Goal: Information Seeking & Learning: Check status

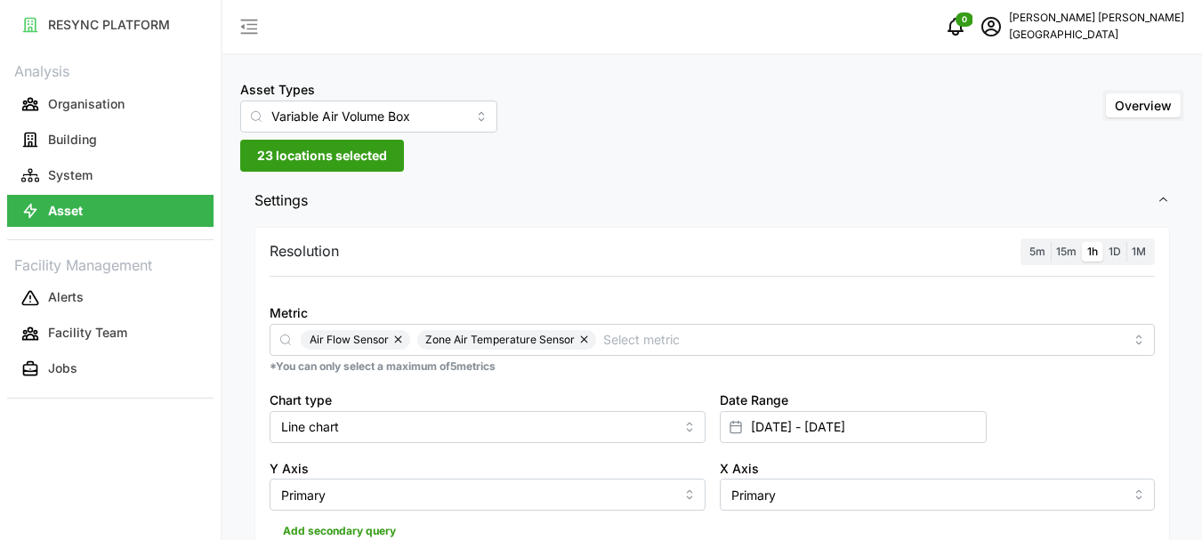
scroll to position [87, 0]
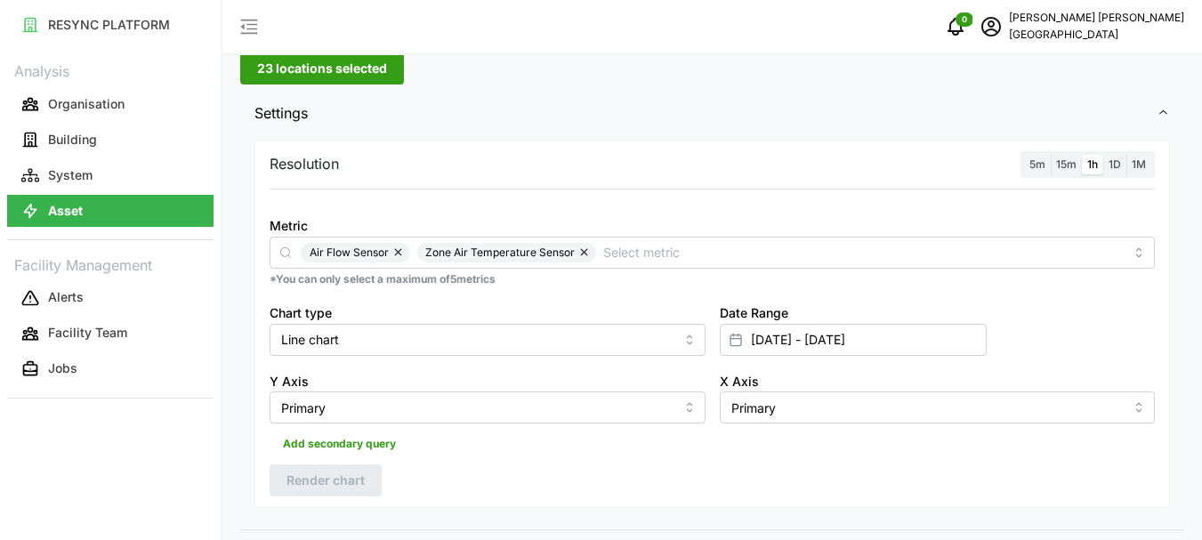
click at [290, 68] on span "23 locations selected" at bounding box center [322, 68] width 130 height 30
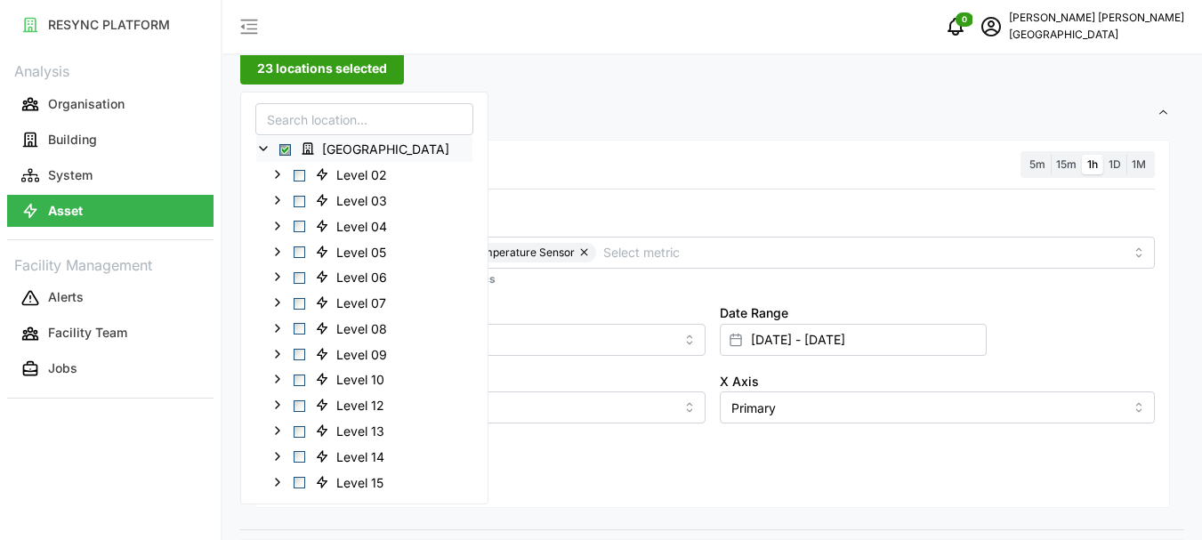
click at [268, 151] on icon at bounding box center [263, 148] width 14 height 14
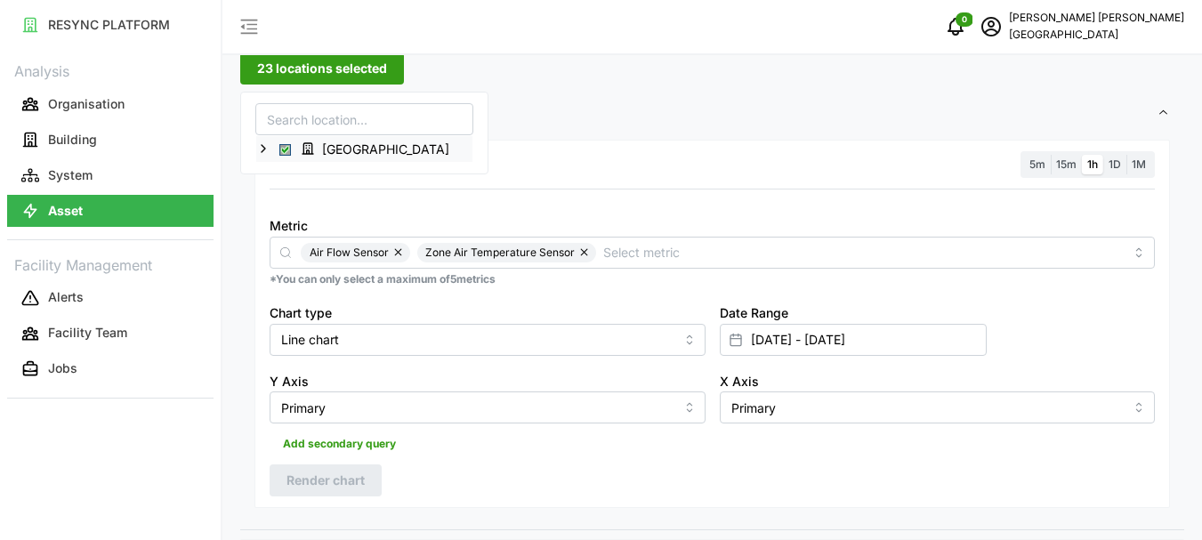
click at [272, 150] on div "[GEOGRAPHIC_DATA]" at bounding box center [364, 149] width 216 height 26
click at [286, 149] on span "Select Office Tower" at bounding box center [285, 150] width 12 height 12
click at [260, 150] on icon at bounding box center [263, 148] width 14 height 14
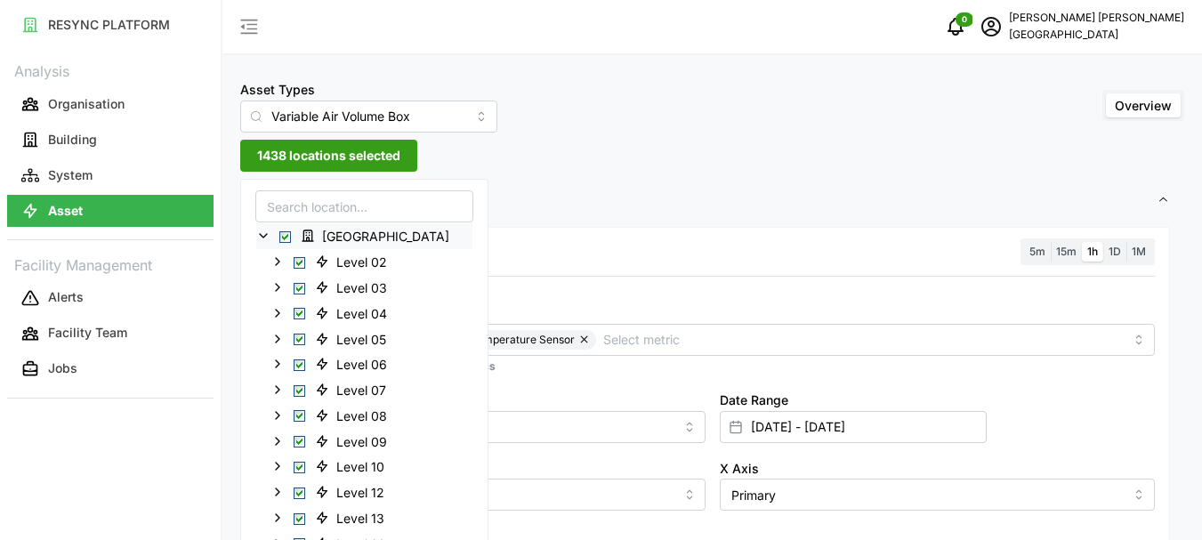
click at [286, 239] on span "Select Office Tower" at bounding box center [285, 237] width 12 height 12
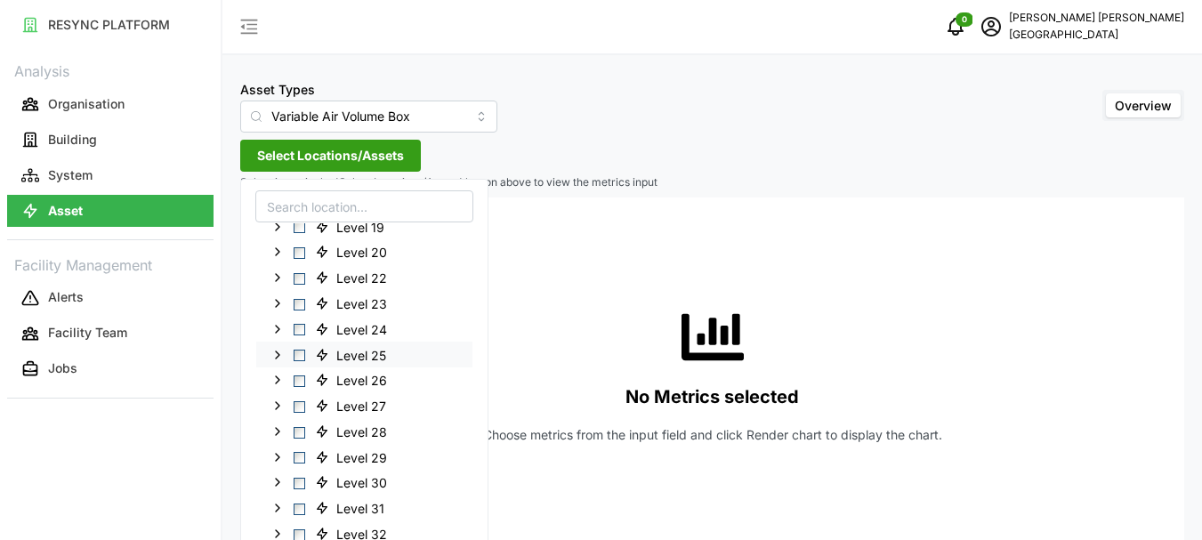
scroll to position [267, 0]
click at [298, 329] on span "Select Level 16" at bounding box center [300, 329] width 12 height 12
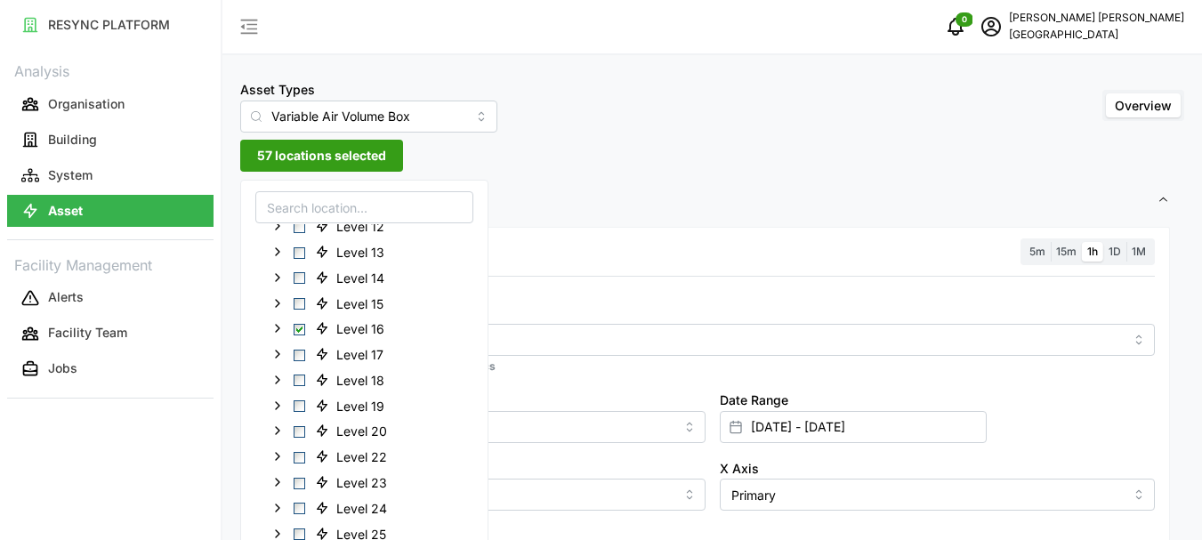
click at [364, 151] on span "57 locations selected" at bounding box center [321, 156] width 129 height 30
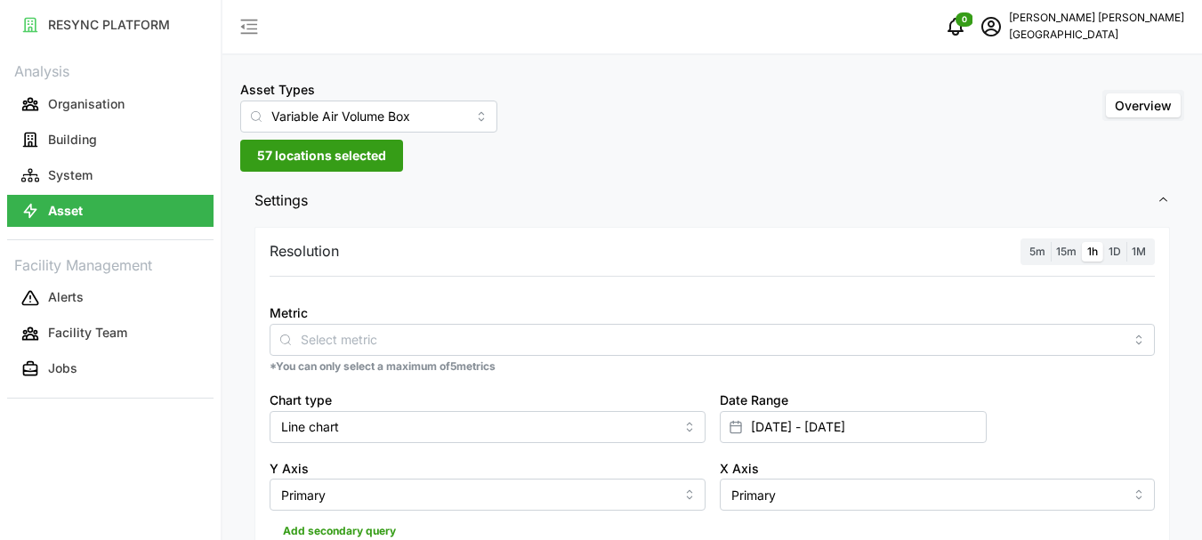
click at [1085, 248] on label "1h" at bounding box center [1092, 252] width 21 height 20
click at [1082, 242] on input "1h" at bounding box center [1082, 242] width 0 height 0
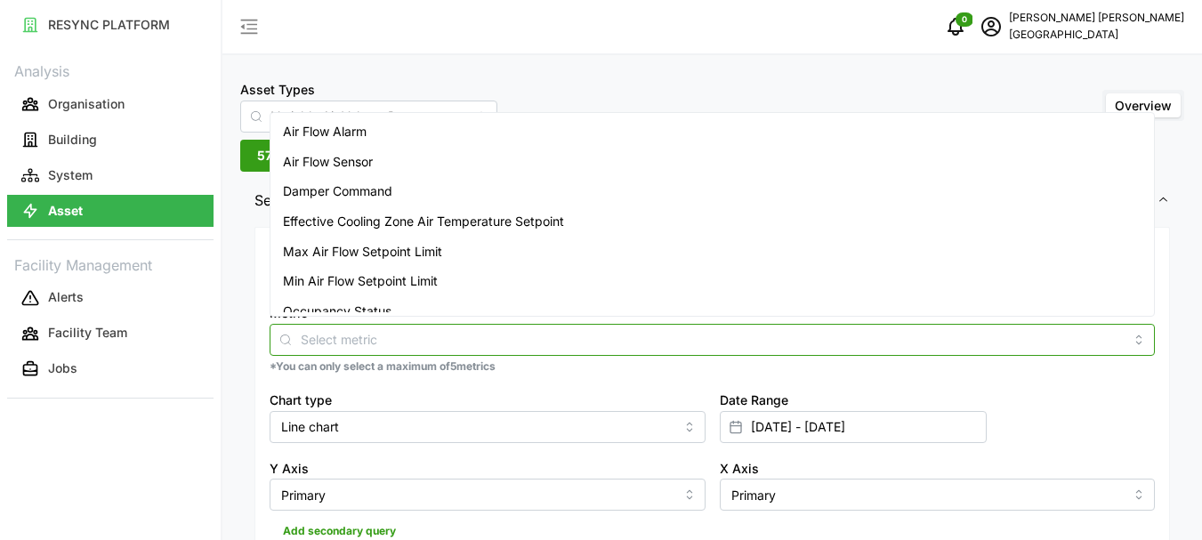
click at [513, 335] on input "Metric" at bounding box center [712, 339] width 823 height 20
click at [353, 166] on span "Air Flow Sensor" at bounding box center [328, 162] width 90 height 20
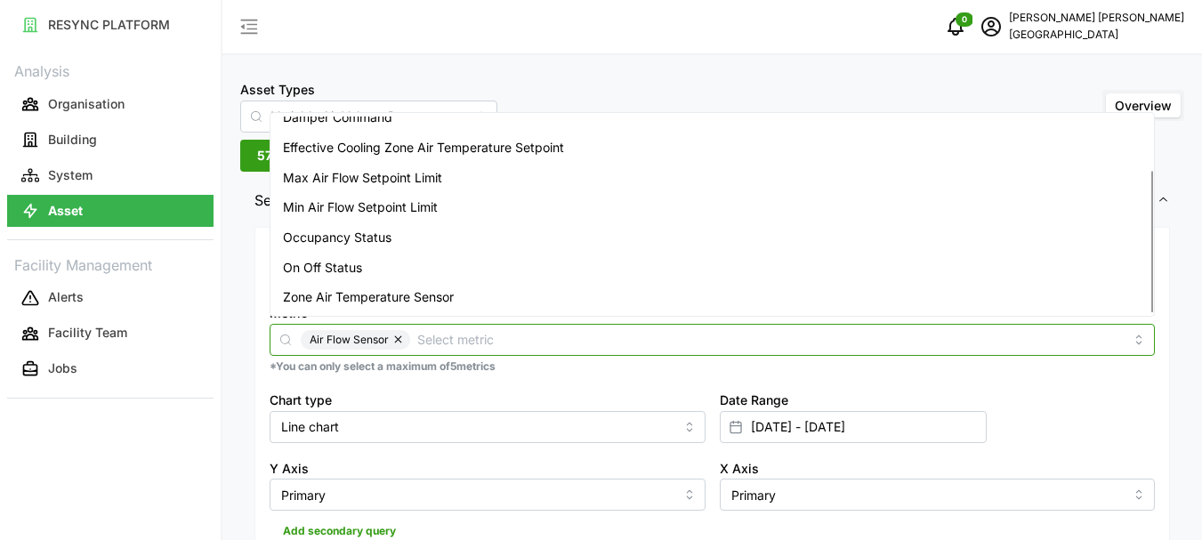
click at [363, 298] on span "Zone Air Temperature Sensor" at bounding box center [368, 297] width 171 height 20
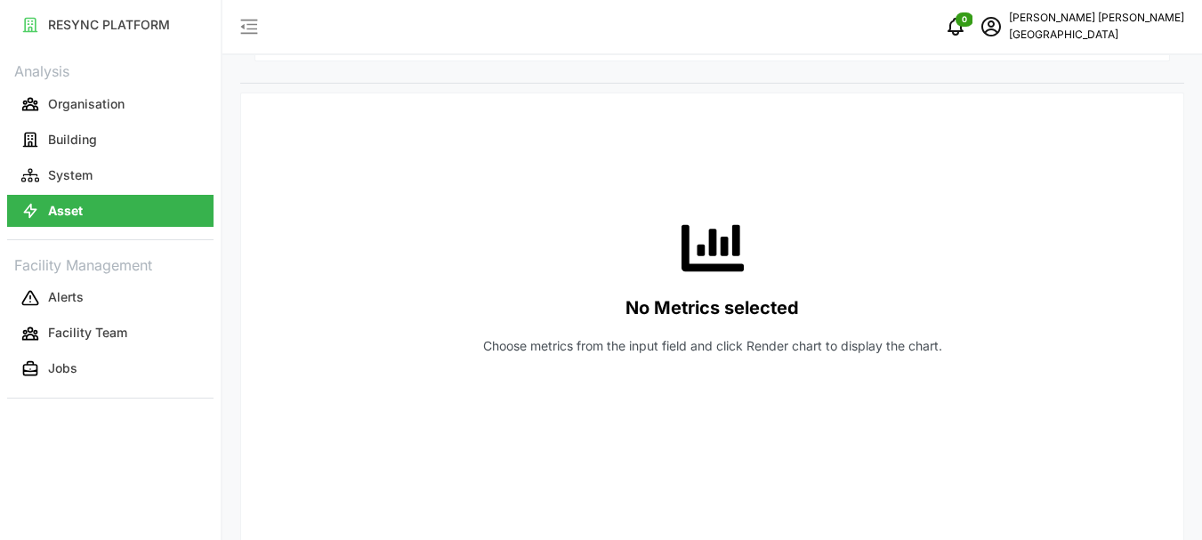
scroll to position [178, 0]
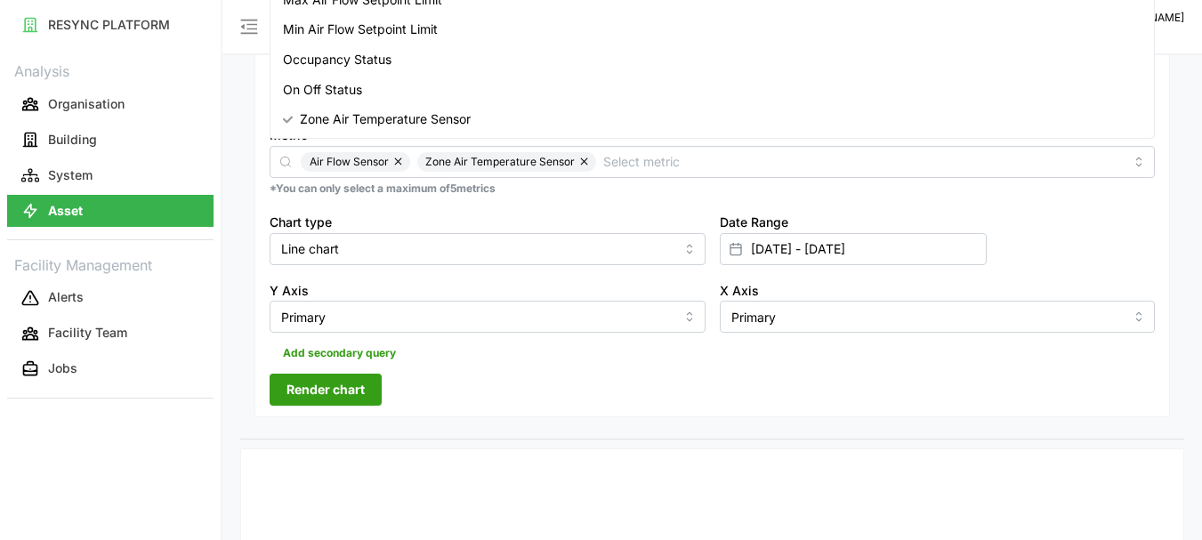
click at [319, 384] on span "Render chart" at bounding box center [325, 390] width 78 height 30
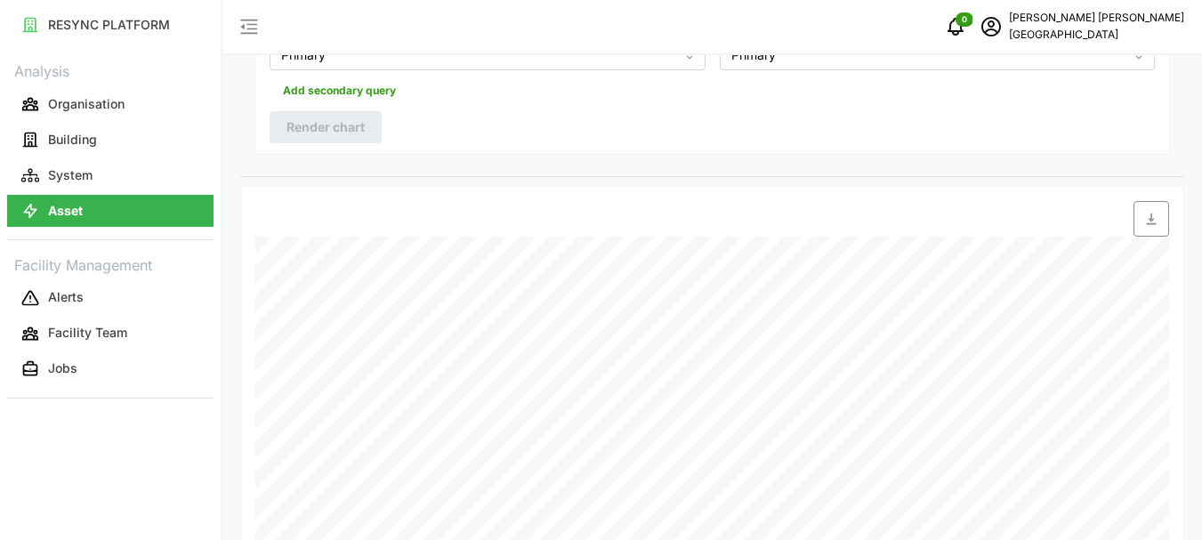
scroll to position [445, 0]
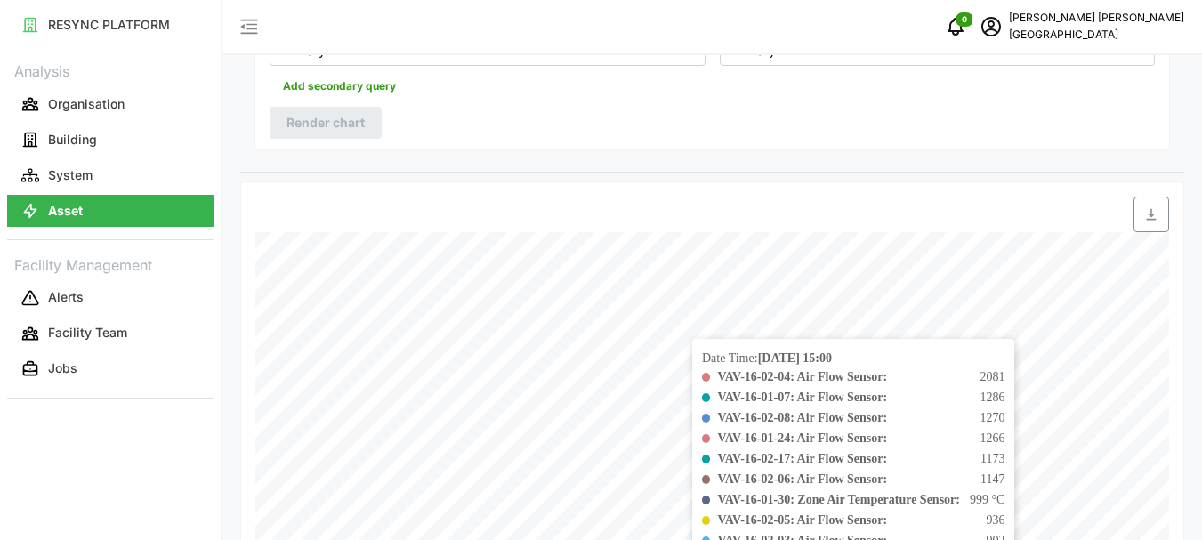
click at [714, 206] on div at bounding box center [867, 215] width 604 height 36
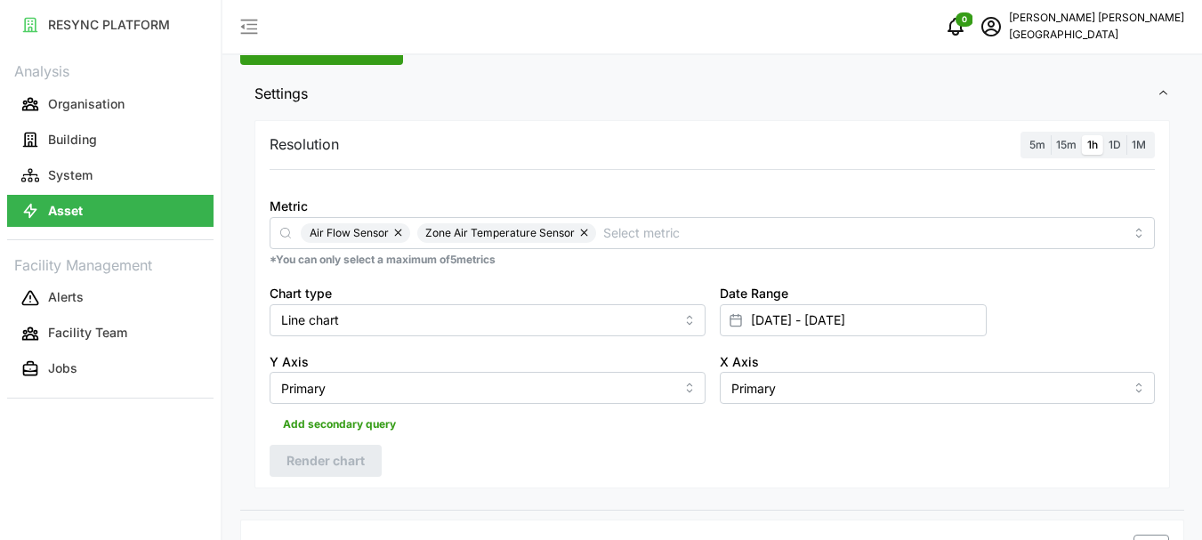
scroll to position [89, 0]
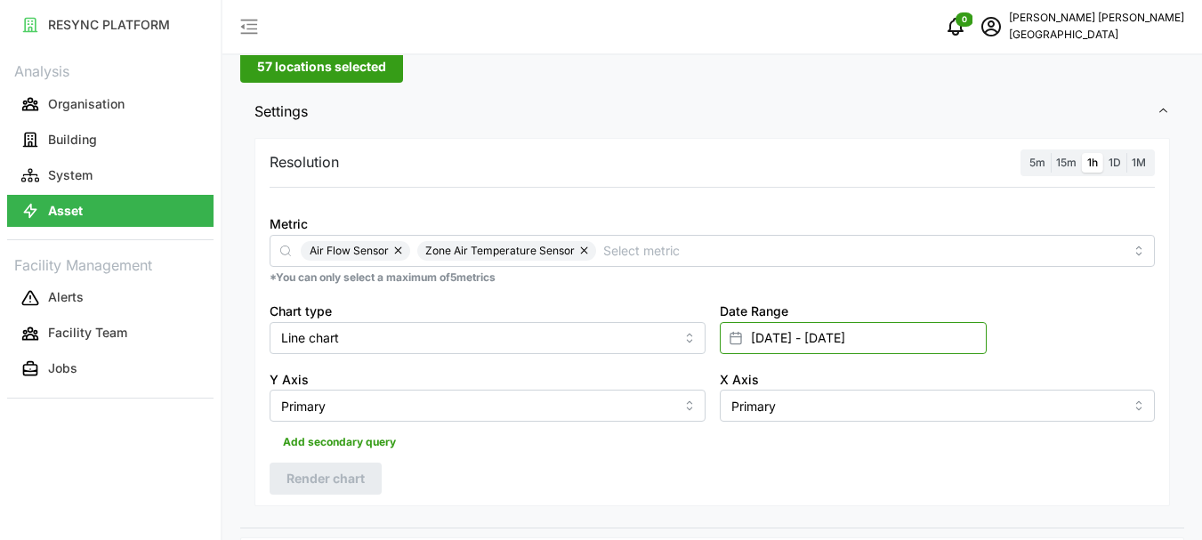
click at [757, 333] on input "[DATE] - [DATE]" at bounding box center [853, 338] width 267 height 32
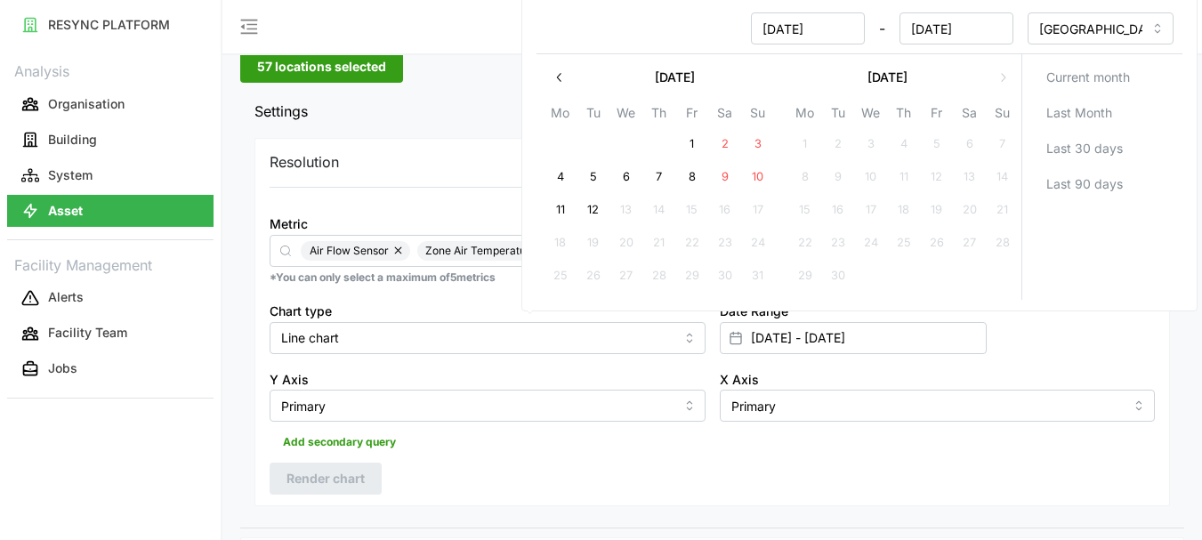
click at [601, 210] on button "12" at bounding box center [593, 211] width 32 height 32
type input "[DATE] - [DATE]"
type input "[DATE]"
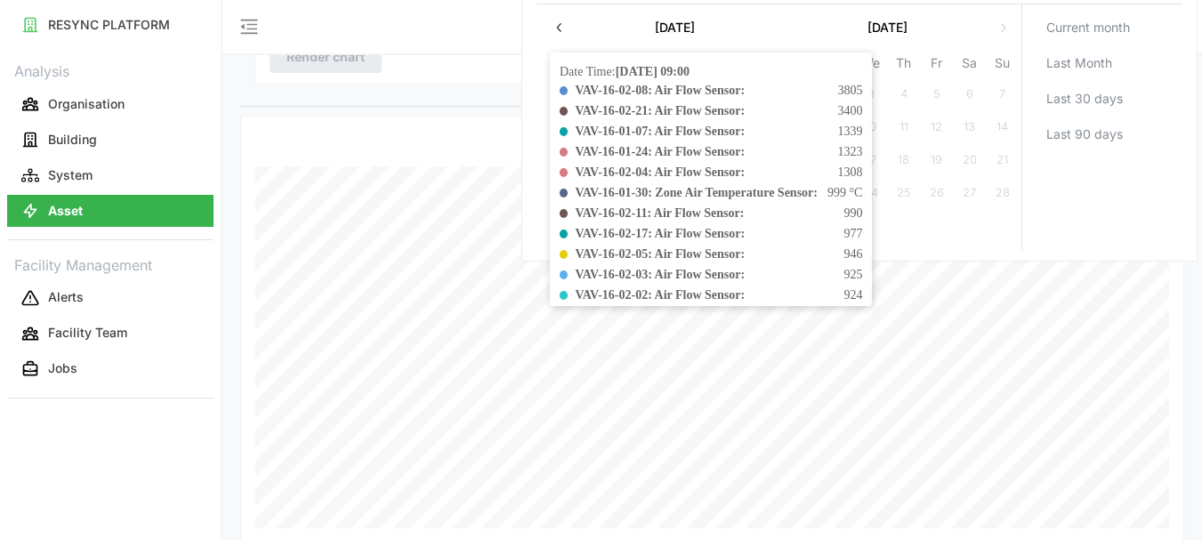
scroll to position [176, 0]
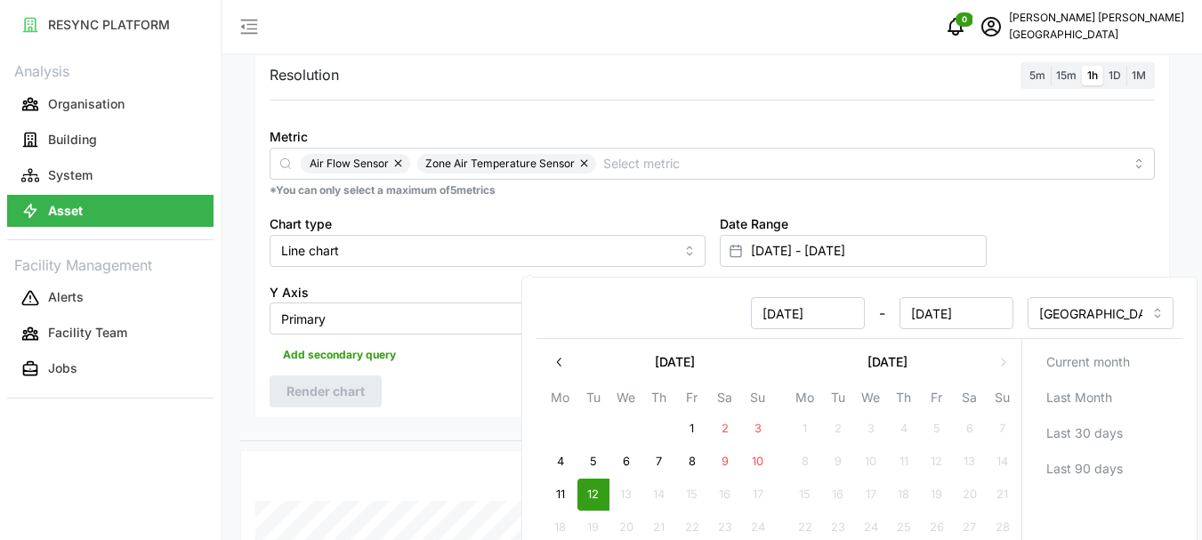
click at [593, 486] on button "12" at bounding box center [593, 495] width 32 height 32
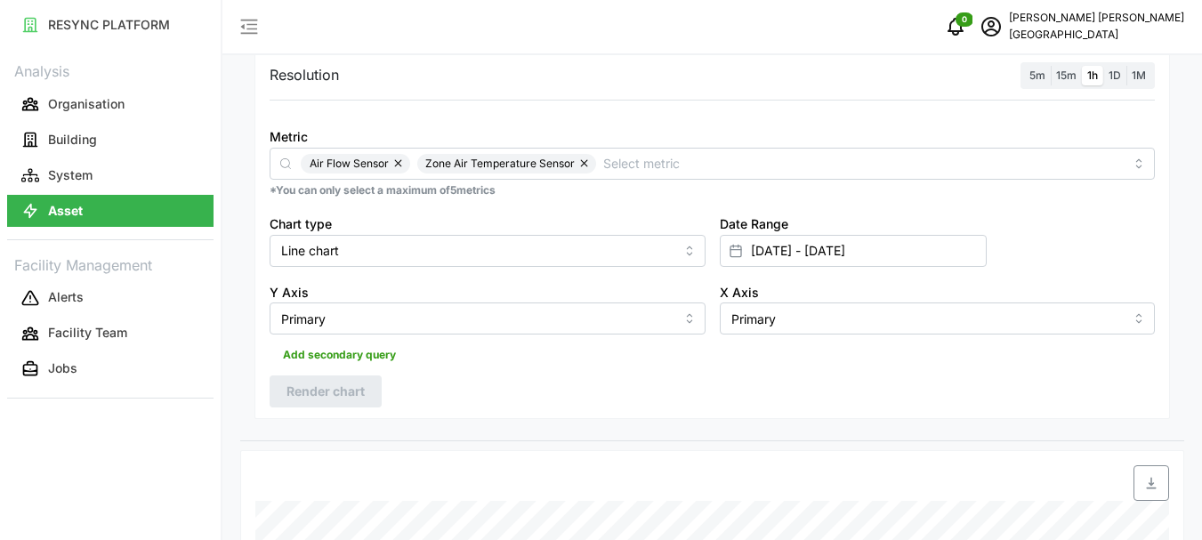
scroll to position [532, 0]
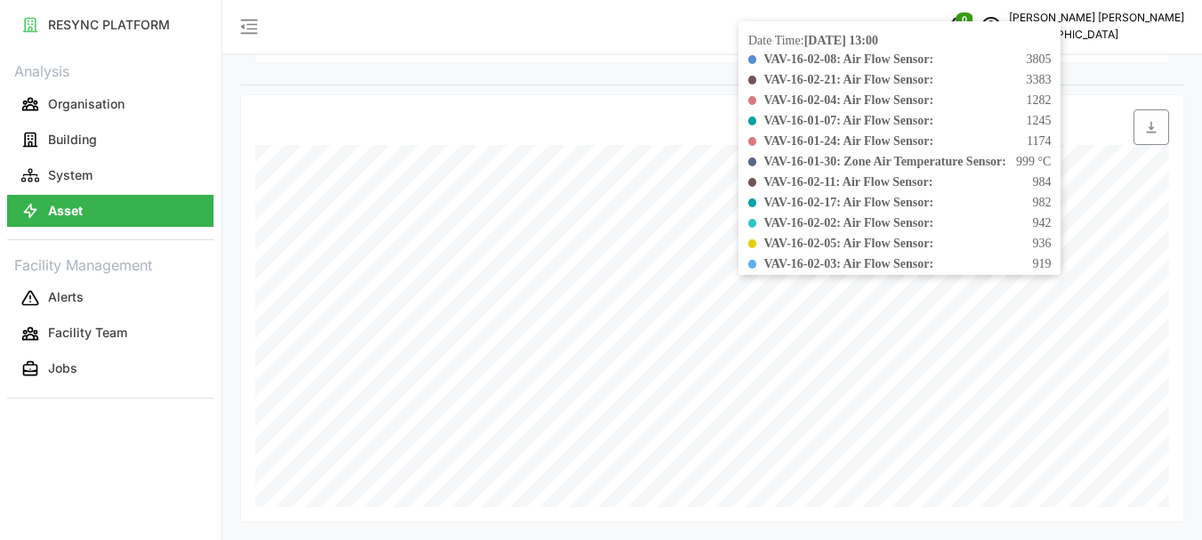
click at [812, 205] on b "VAV-16-02-17: Air Flow Sensor:" at bounding box center [848, 202] width 170 height 13
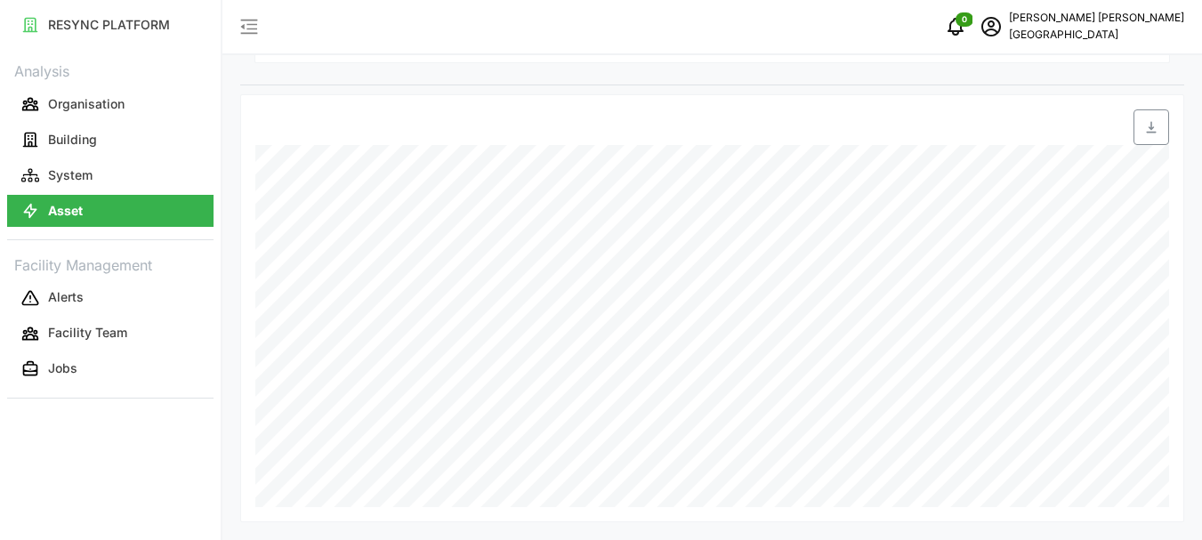
scroll to position [87, 0]
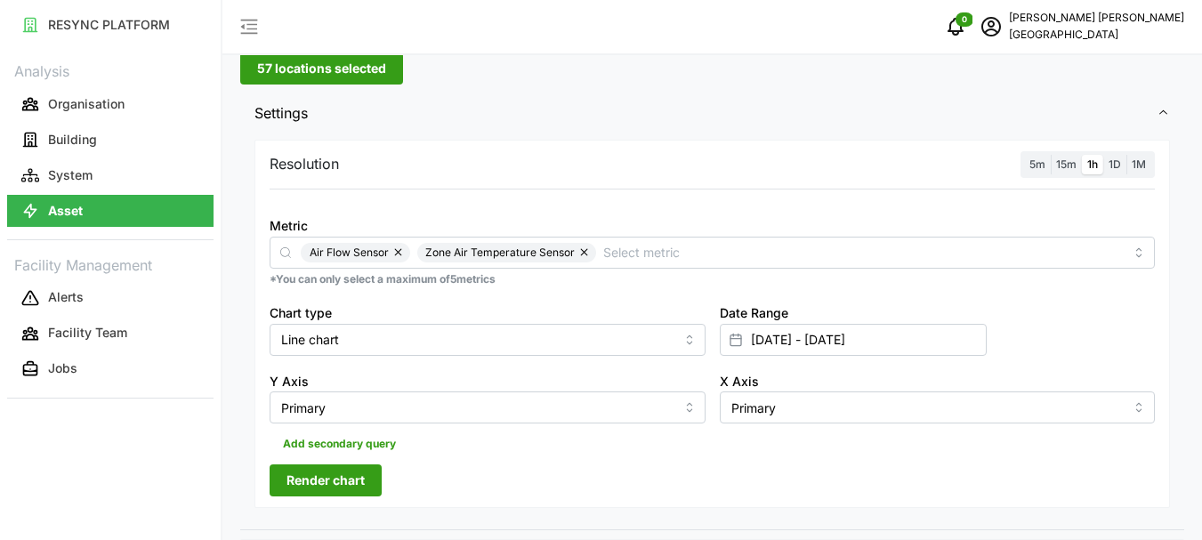
click at [286, 69] on span "57 locations selected" at bounding box center [321, 68] width 129 height 30
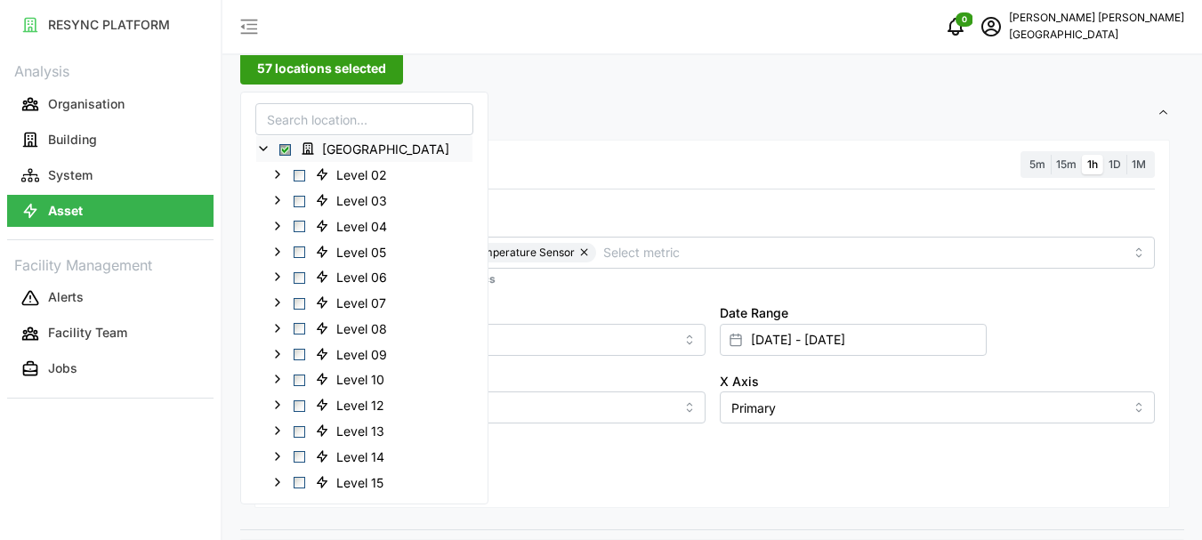
click at [285, 149] on span "Select Office Tower" at bounding box center [285, 150] width 12 height 12
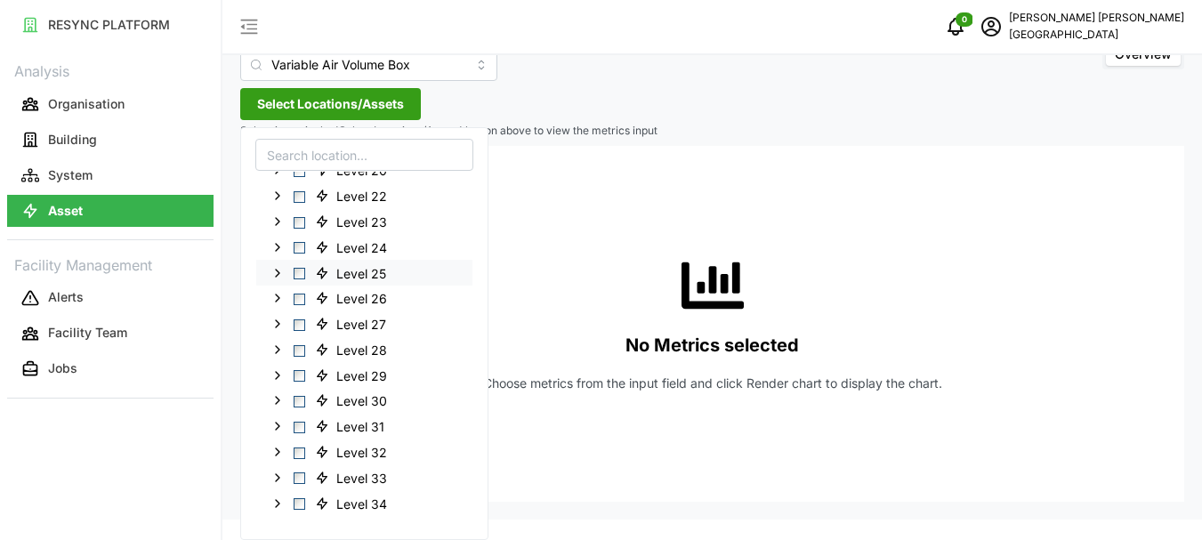
scroll to position [483, 0]
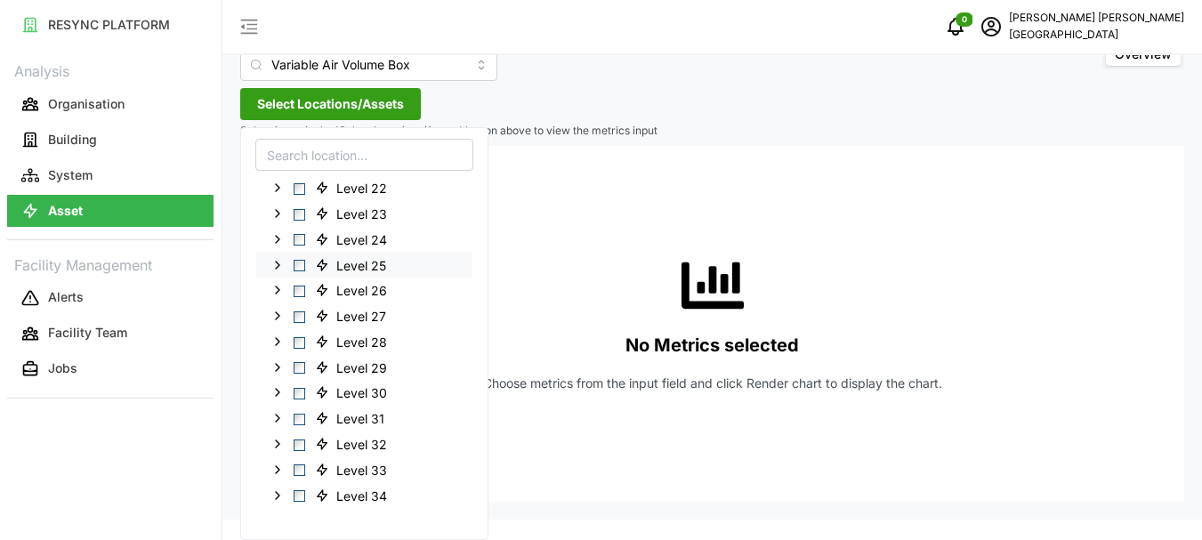
click at [303, 265] on span "Select Level 25" at bounding box center [300, 266] width 12 height 12
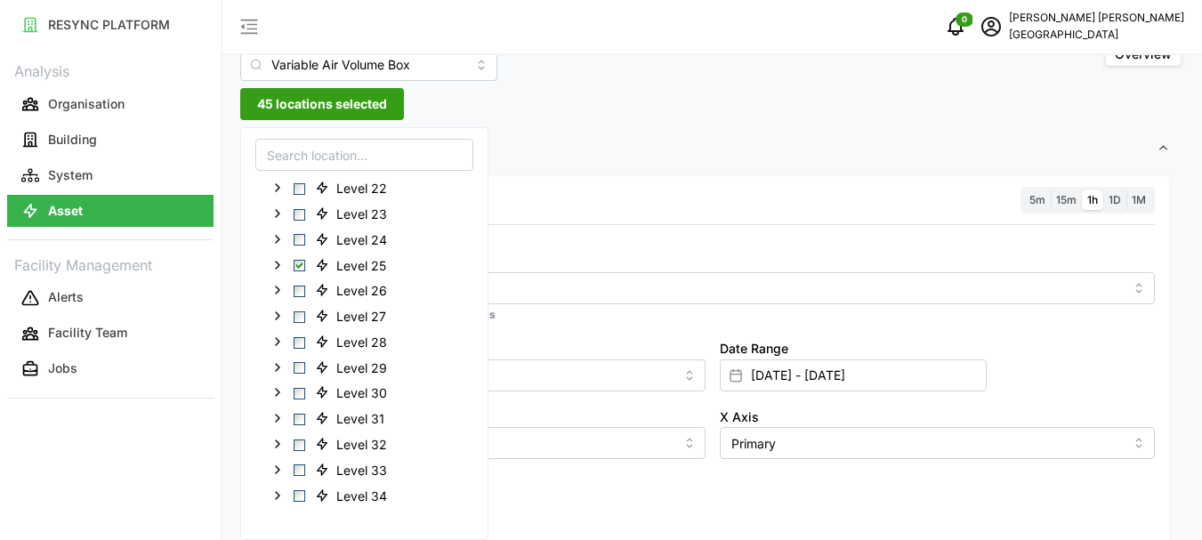
click at [1093, 202] on span "1h" at bounding box center [1092, 199] width 11 height 13
click at [1082, 190] on input "1h" at bounding box center [1082, 190] width 0 height 0
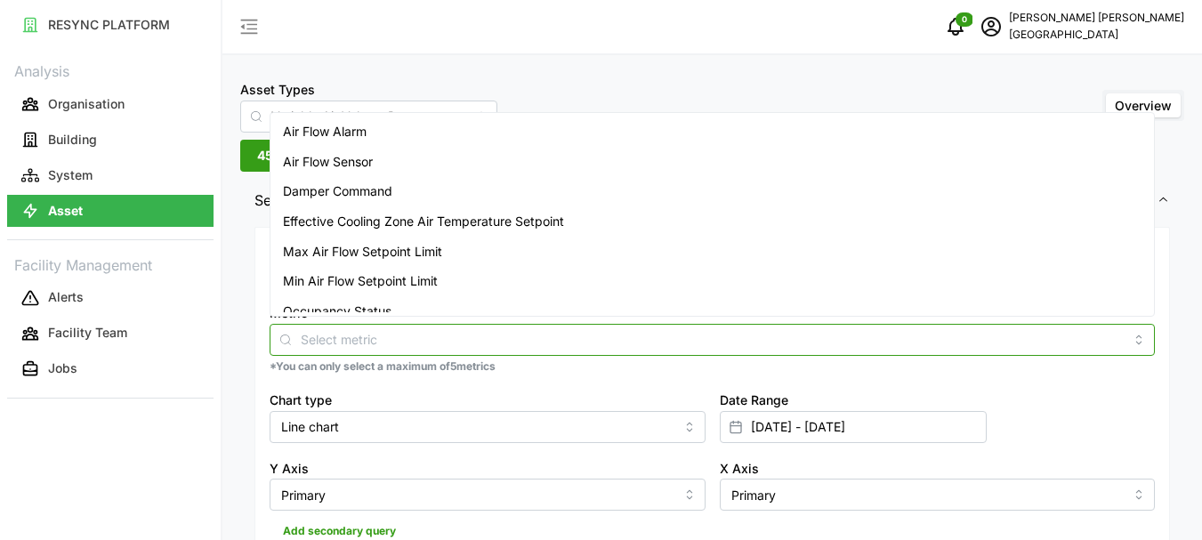
click at [416, 354] on div at bounding box center [712, 340] width 885 height 32
click at [353, 168] on span "Air Flow Sensor" at bounding box center [328, 162] width 90 height 20
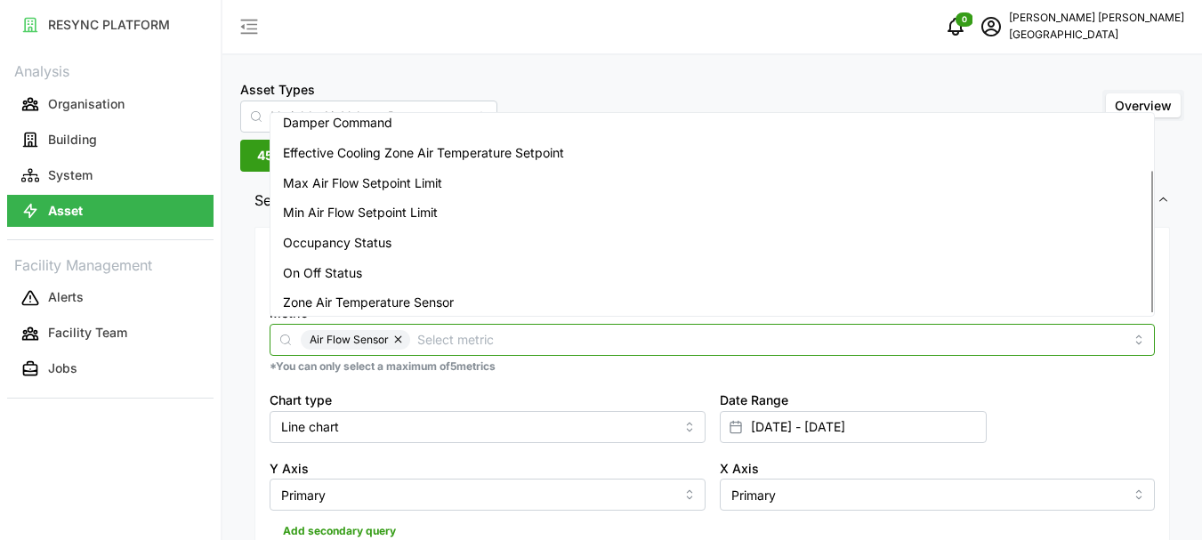
scroll to position [74, 0]
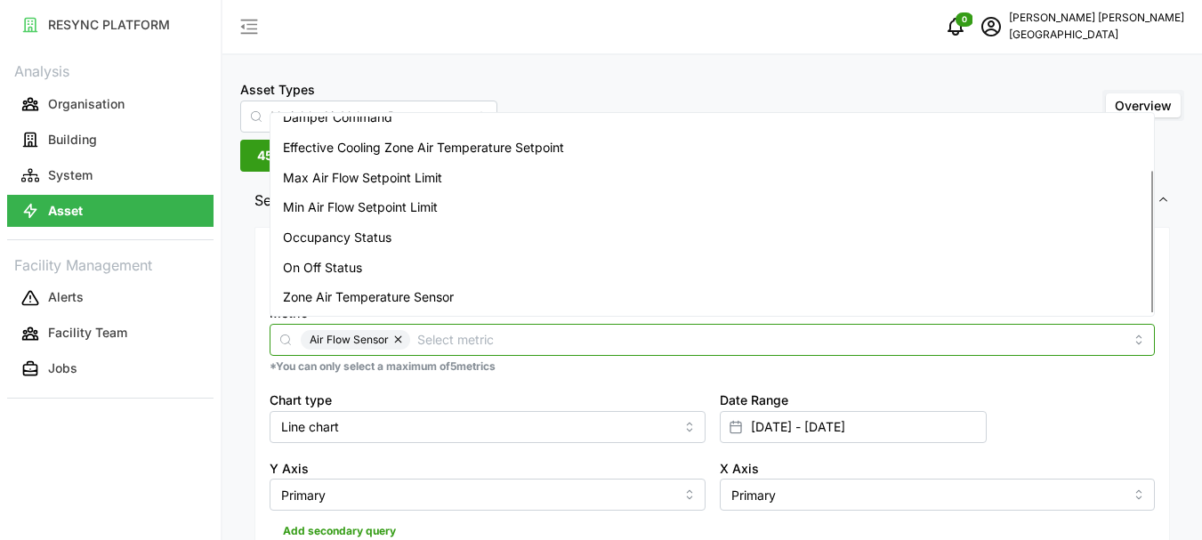
click at [367, 296] on span "Zone Air Temperature Sensor" at bounding box center [368, 297] width 171 height 20
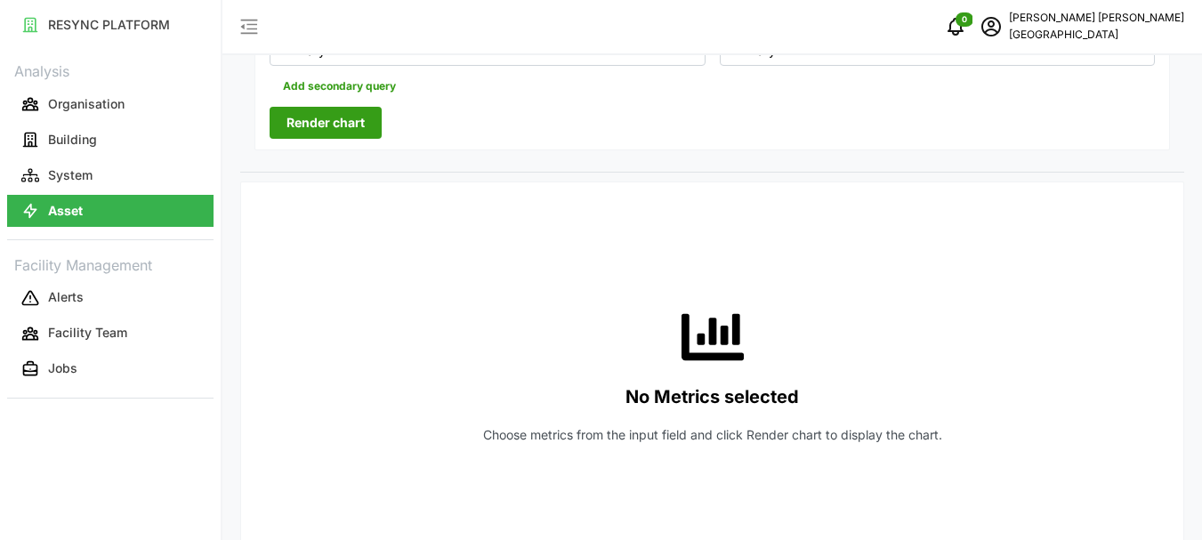
scroll to position [267, 0]
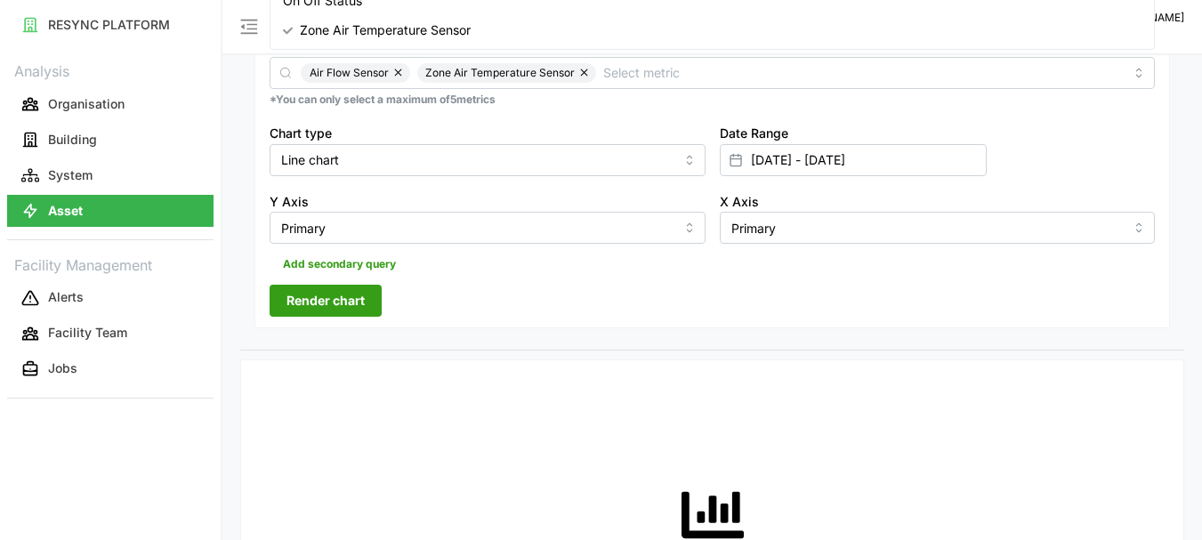
click at [342, 290] on span "Render chart" at bounding box center [325, 301] width 78 height 30
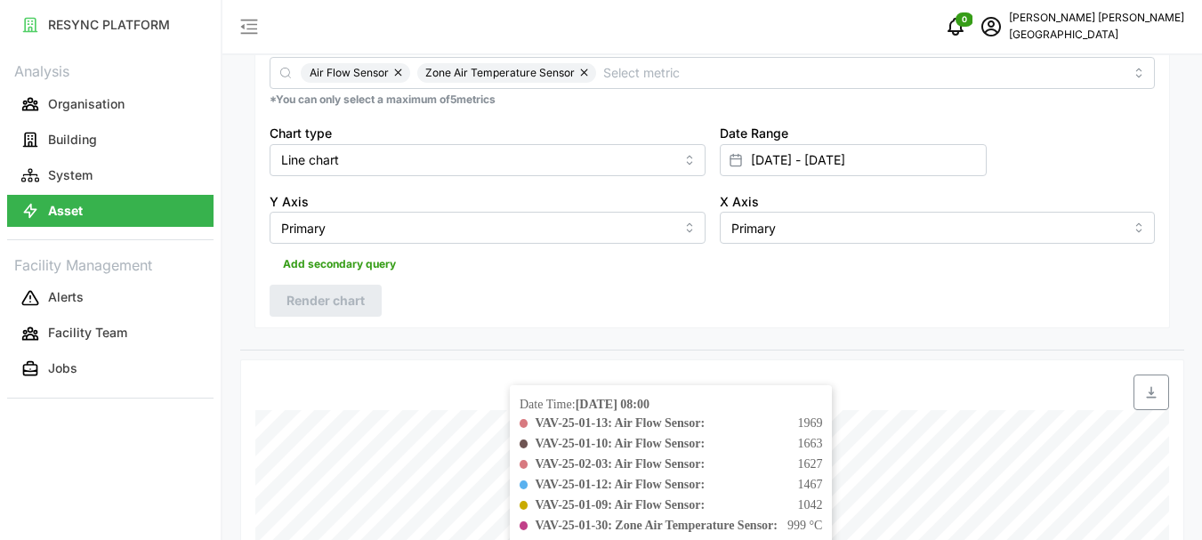
scroll to position [532, 0]
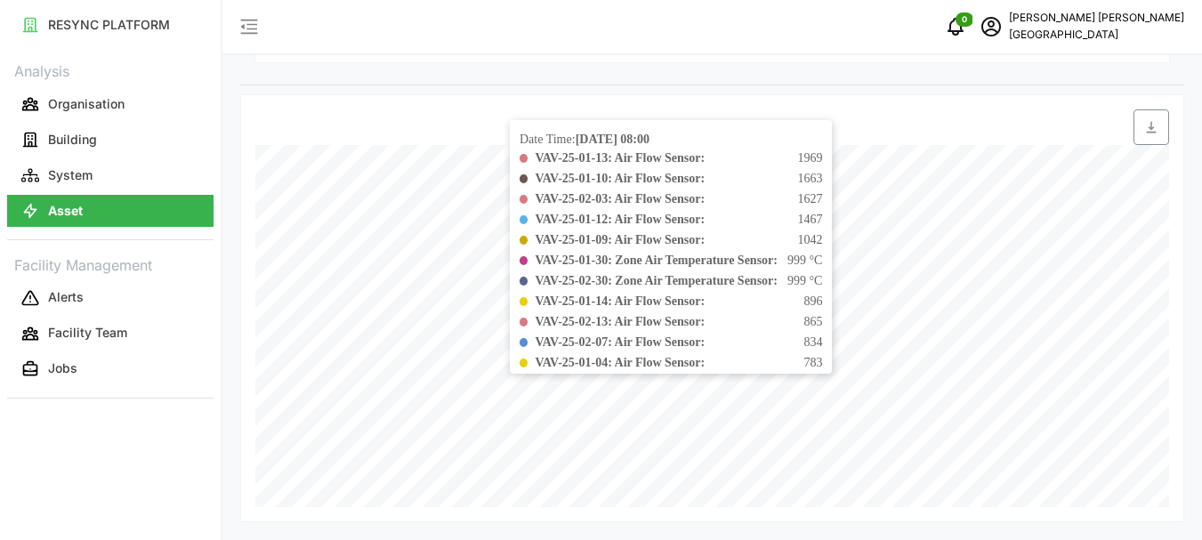
click at [822, 300] on div "VAV-25-01-14: Air Flow Sensor: 896" at bounding box center [678, 301] width 287 height 19
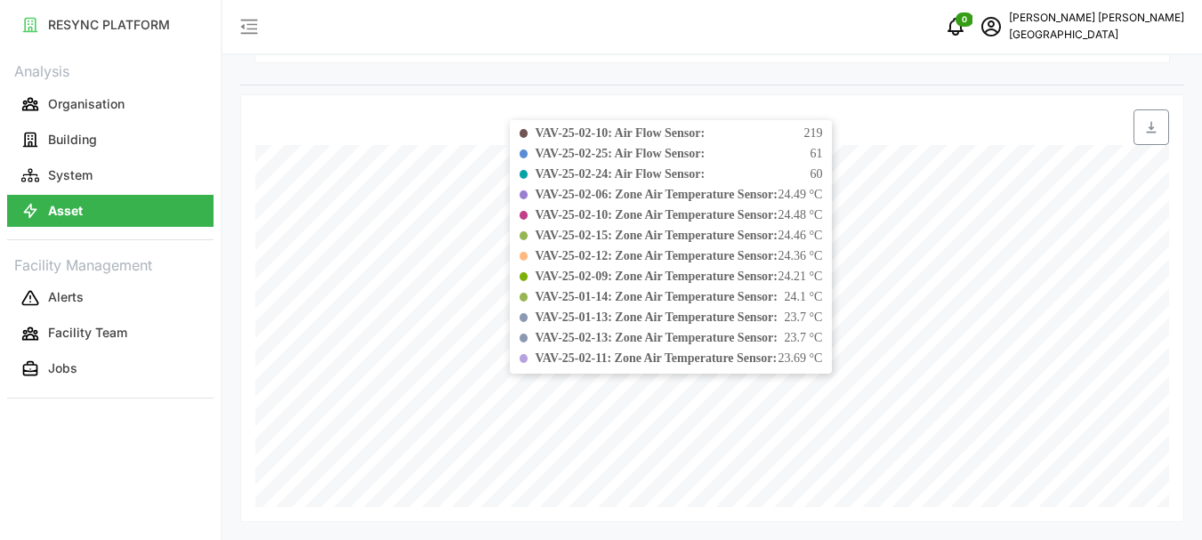
scroll to position [890, 0]
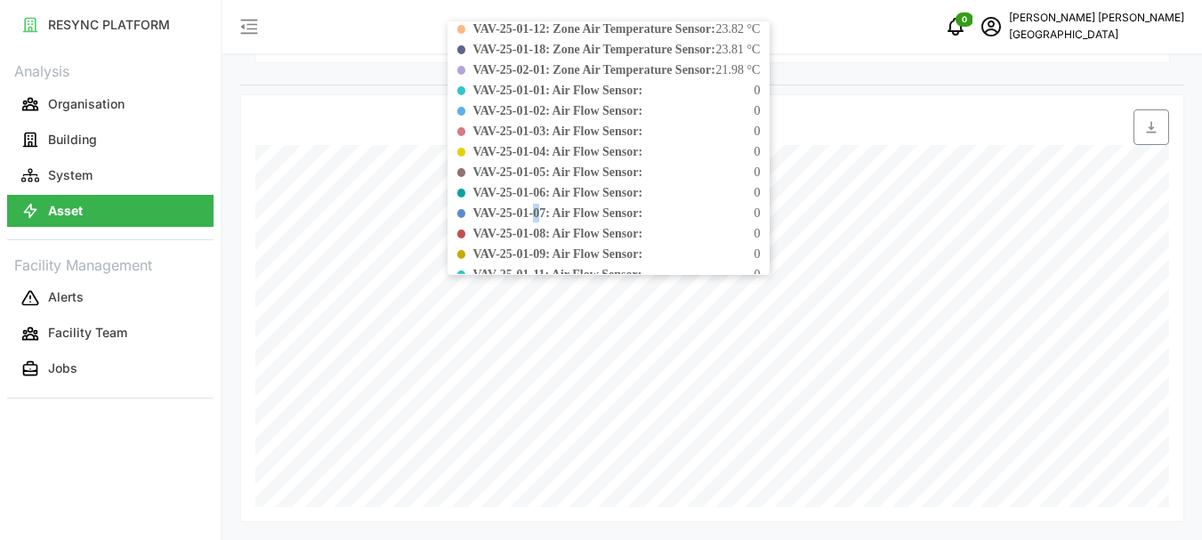
click at [542, 231] on div "Date Time: [DATE] 02:00 VAV-25-01-30: Zone Air Temperature Sensor: 999 °C VAV-2…" at bounding box center [609, 148] width 322 height 254
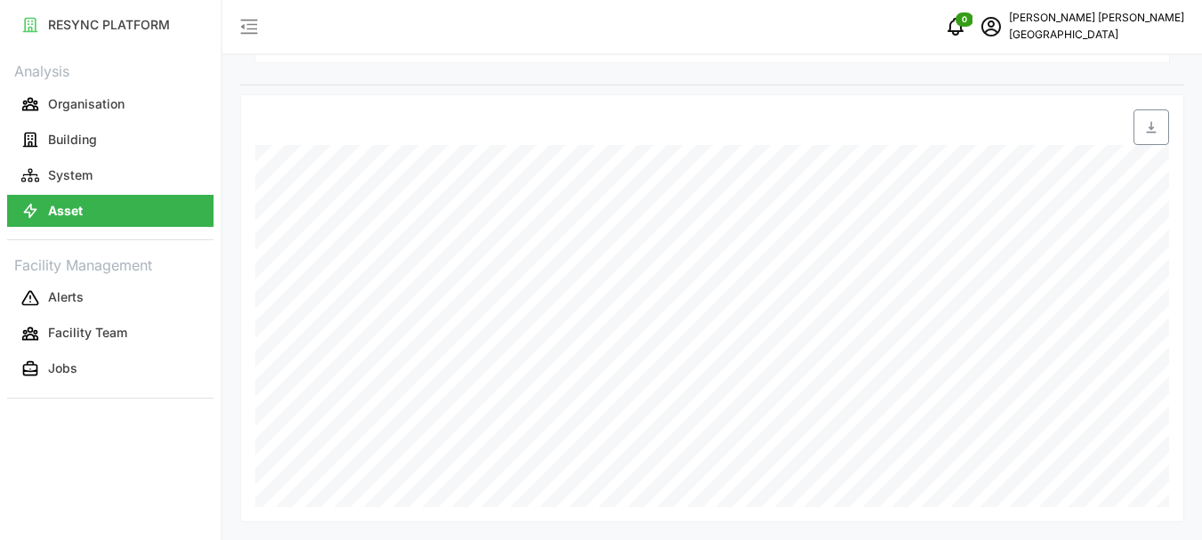
scroll to position [87, 0]
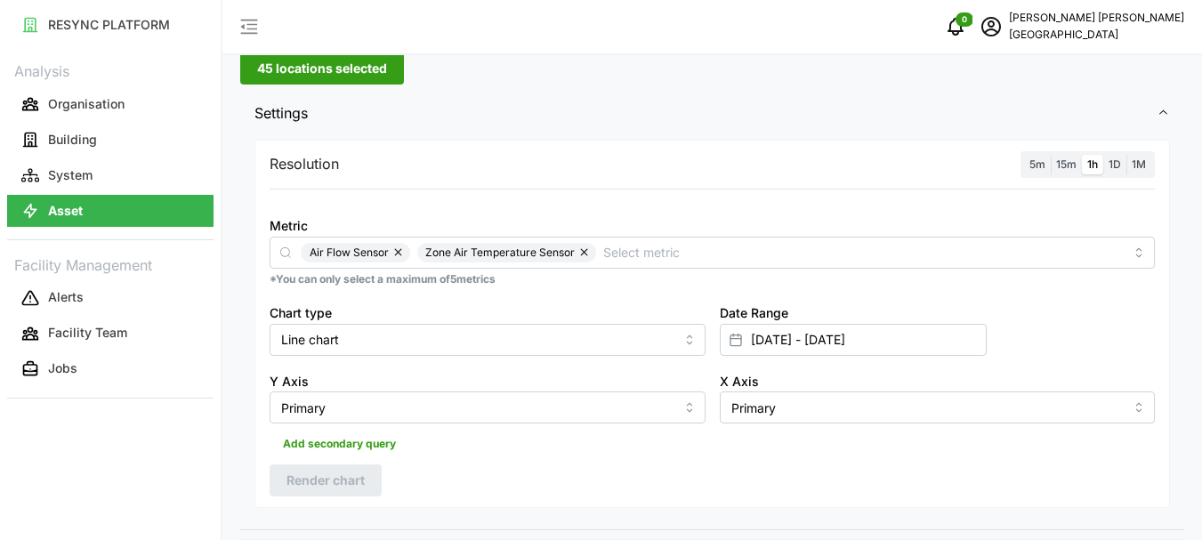
click at [333, 72] on span "45 locations selected" at bounding box center [322, 68] width 130 height 30
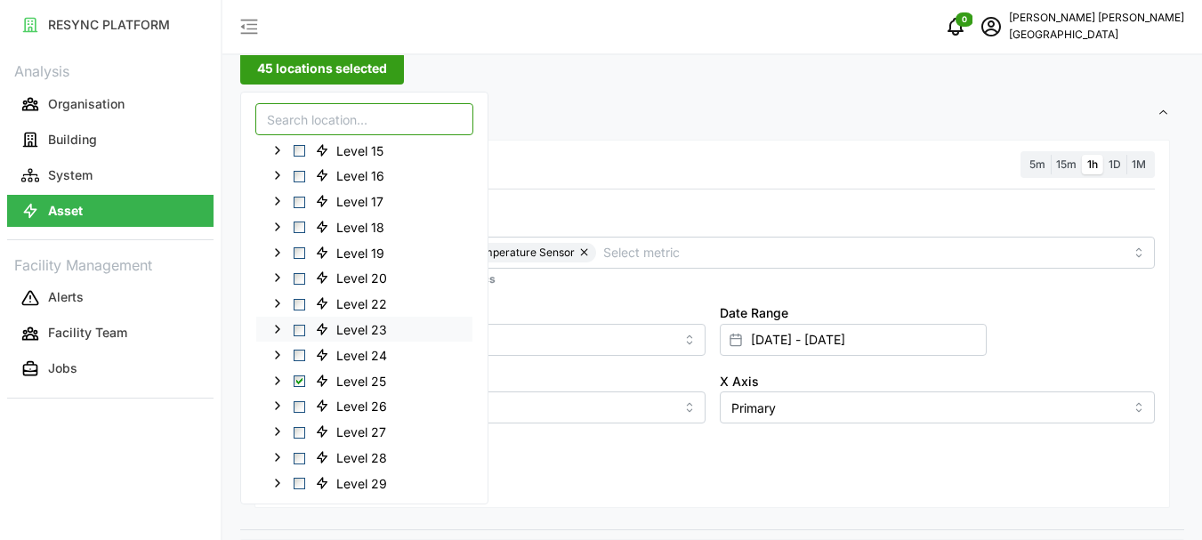
scroll to position [394, 0]
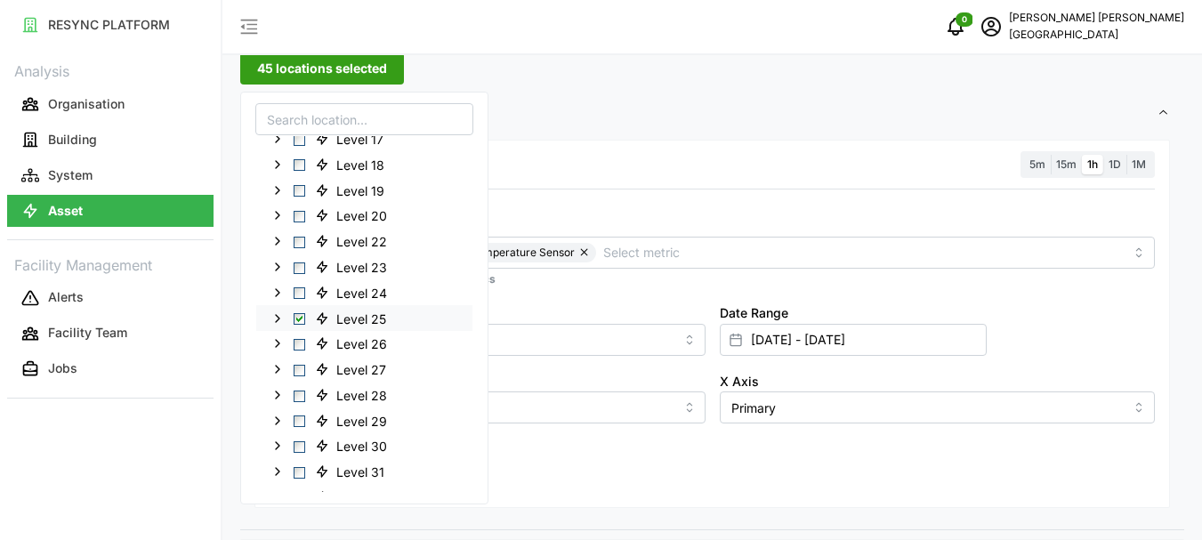
click at [301, 317] on span "Select Level 25" at bounding box center [300, 319] width 12 height 12
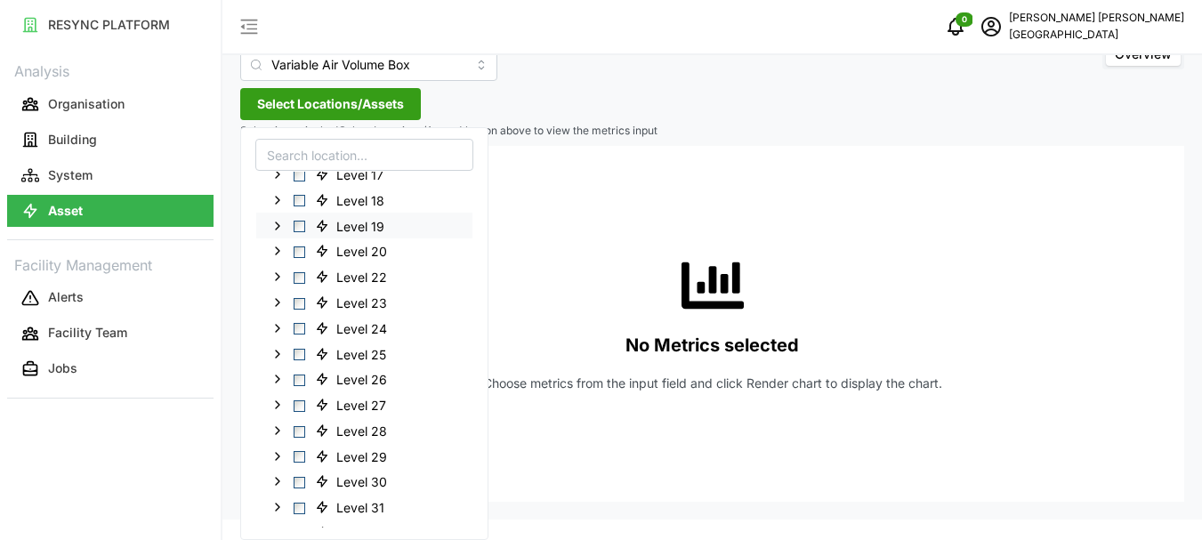
scroll to position [52, 0]
click at [299, 177] on span "Select Level 17" at bounding box center [300, 176] width 12 height 12
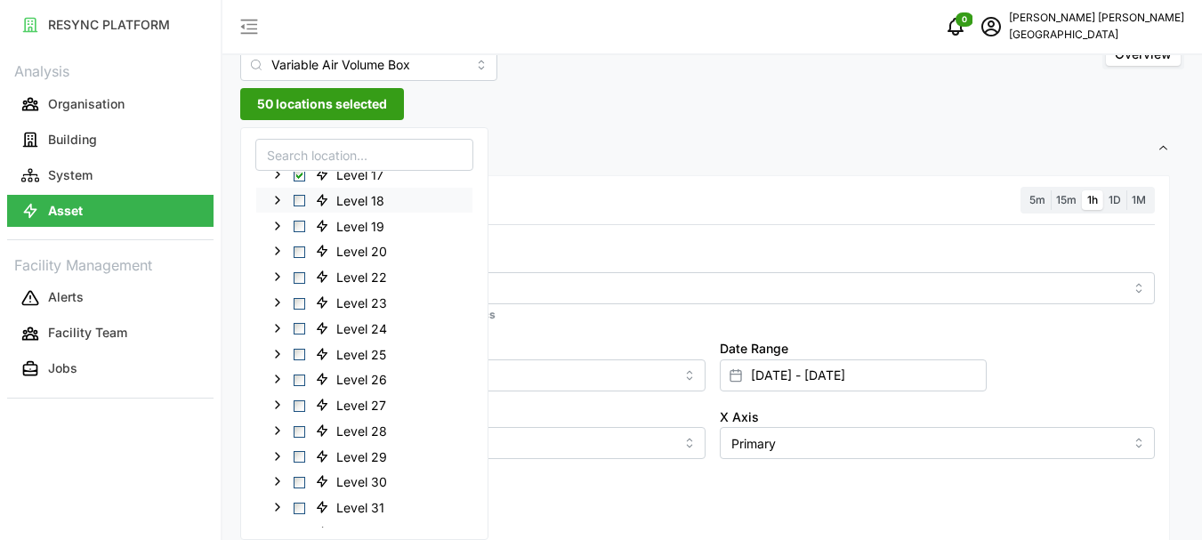
scroll to position [87, 0]
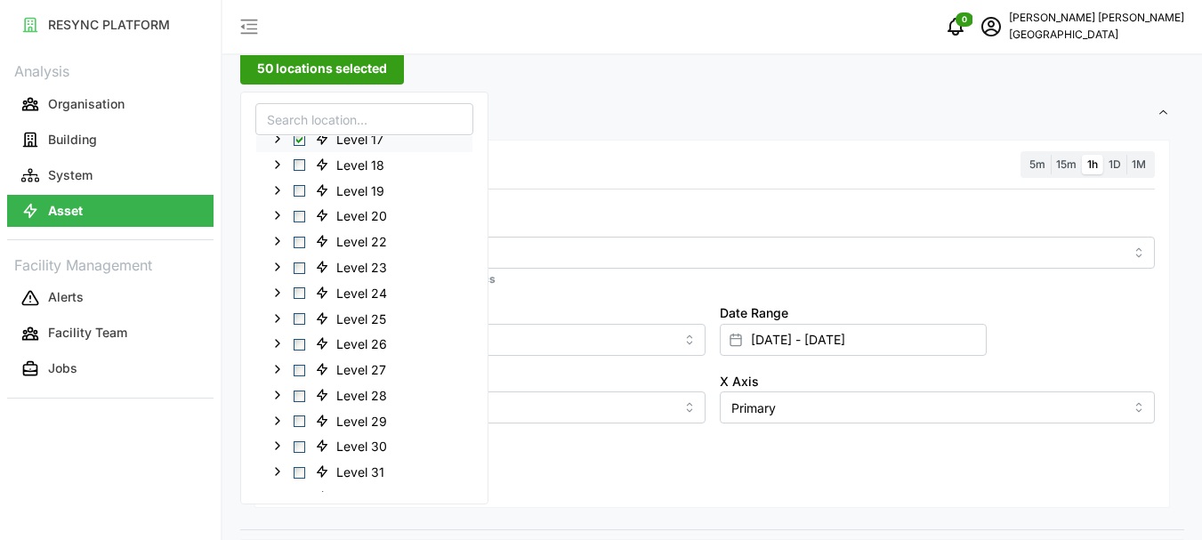
click at [278, 142] on icon at bounding box center [277, 139] width 14 height 14
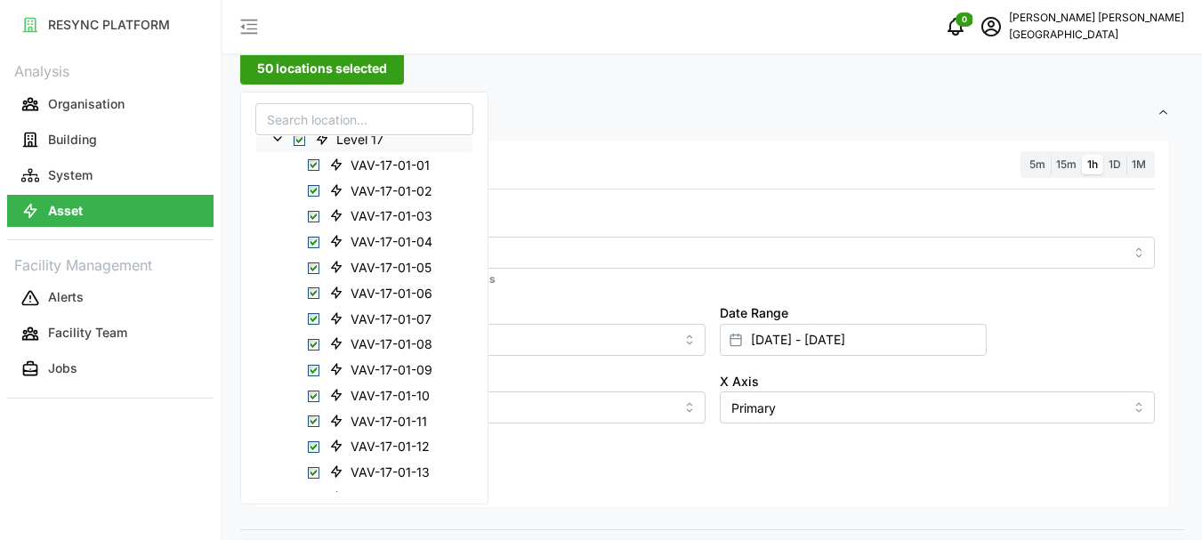
click at [298, 143] on span "Select Level 17" at bounding box center [300, 140] width 12 height 12
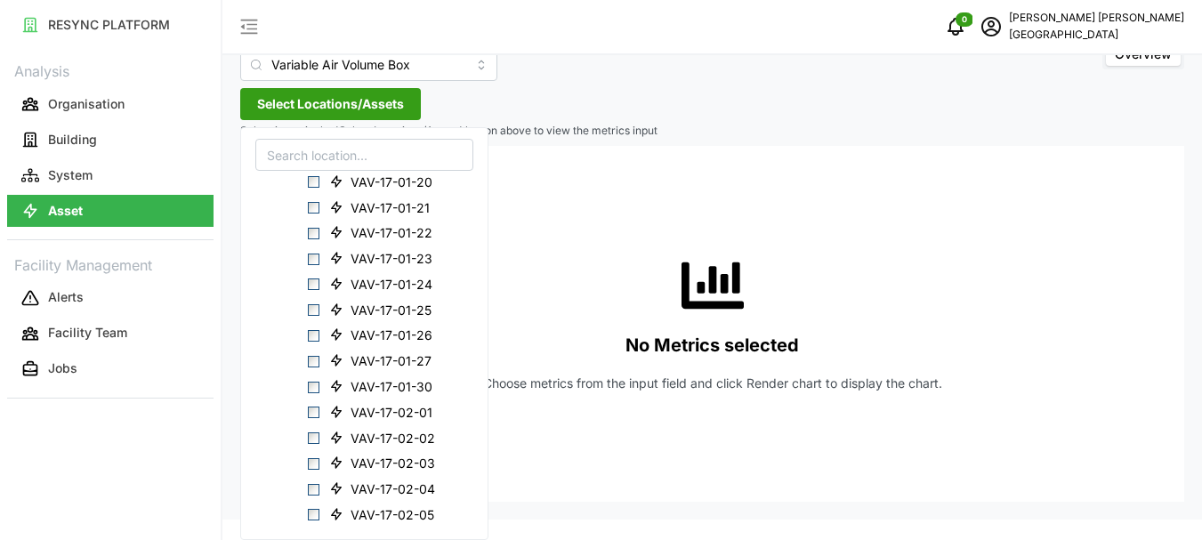
scroll to position [928, 0]
click at [314, 331] on span "Select VAV-17-01-27" at bounding box center [314, 333] width 12 height 12
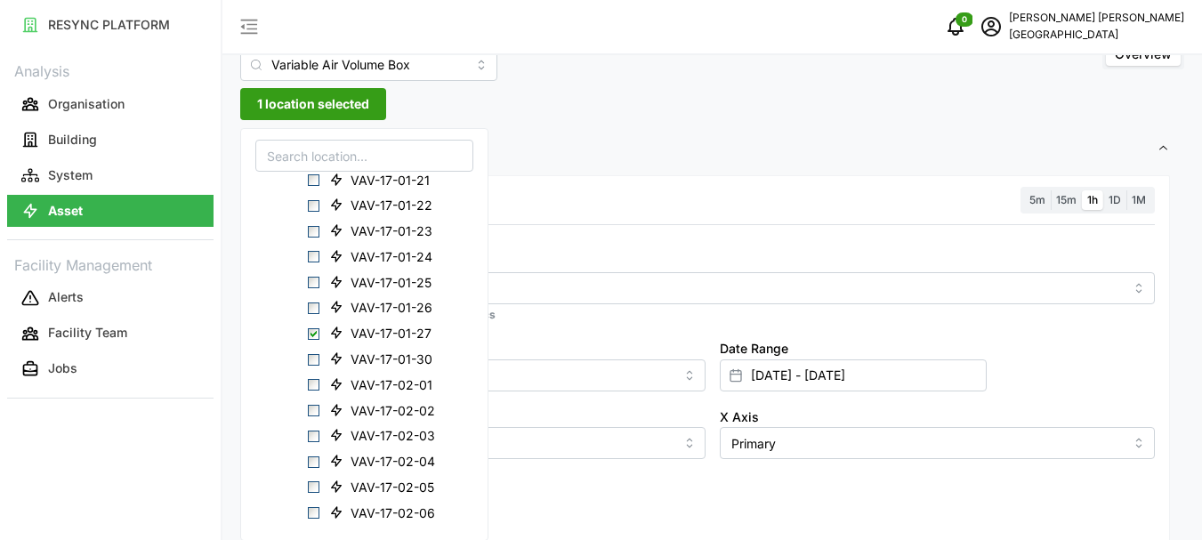
click at [344, 108] on span "1 location selected" at bounding box center [313, 104] width 112 height 30
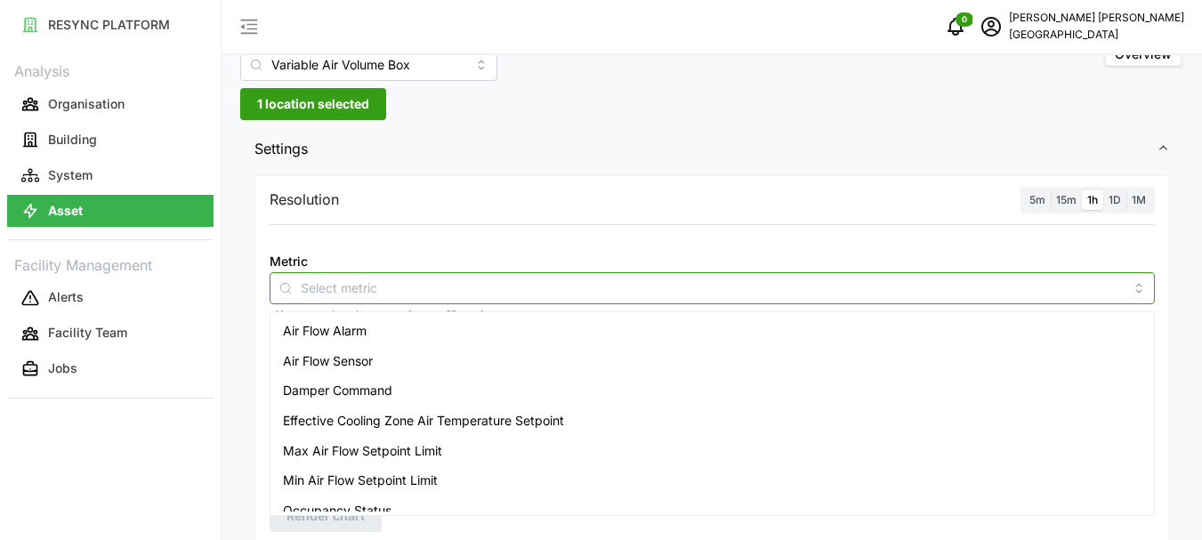
click at [375, 282] on input "Metric" at bounding box center [712, 288] width 823 height 20
click at [358, 367] on span "Air Flow Sensor" at bounding box center [328, 361] width 90 height 20
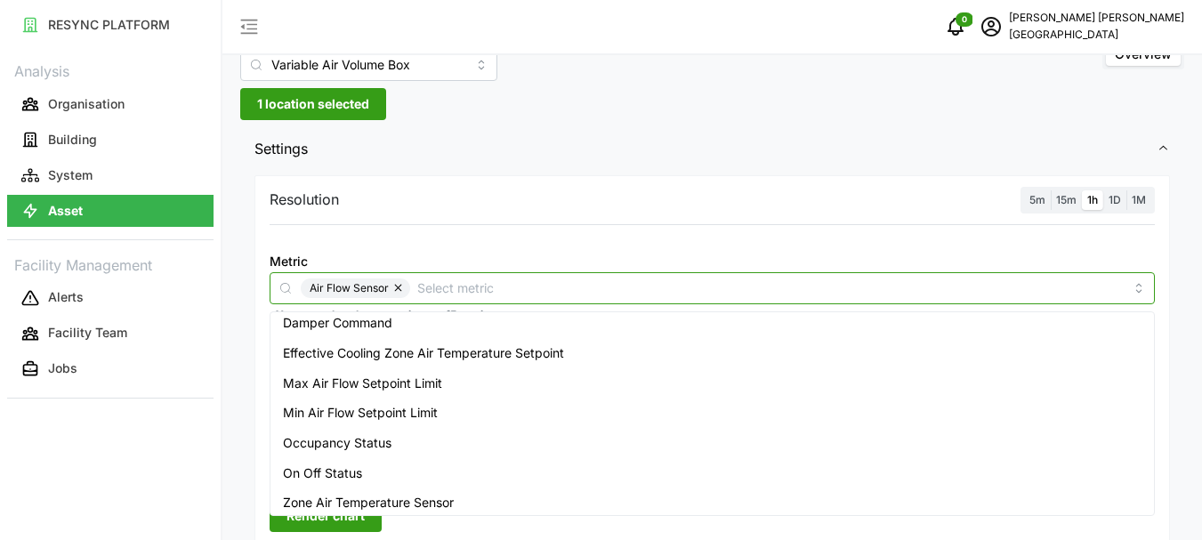
scroll to position [74, 0]
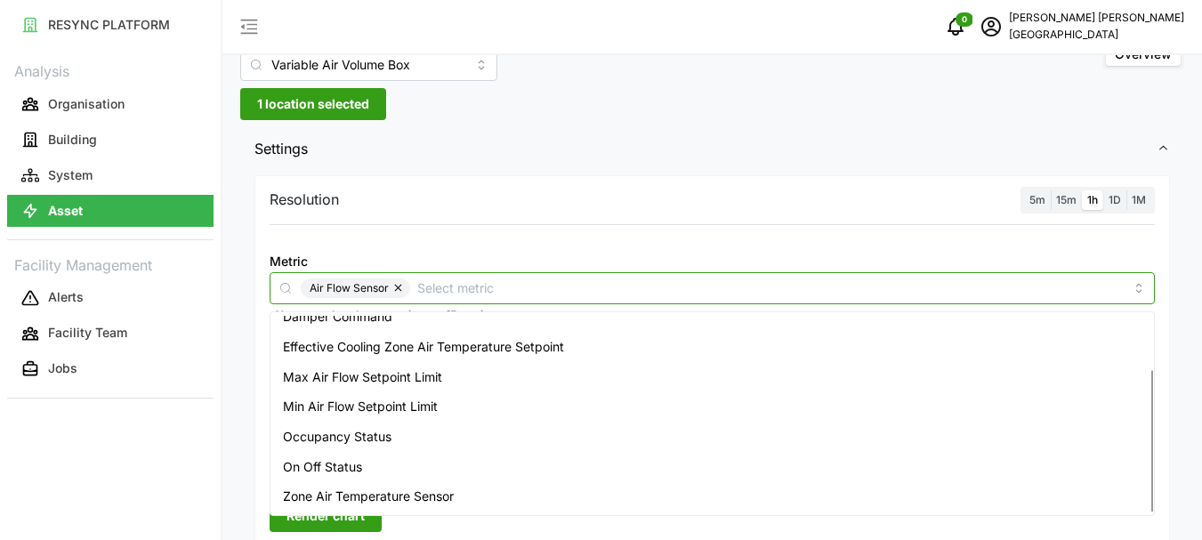
click at [379, 497] on span "Zone Air Temperature Sensor" at bounding box center [368, 497] width 171 height 20
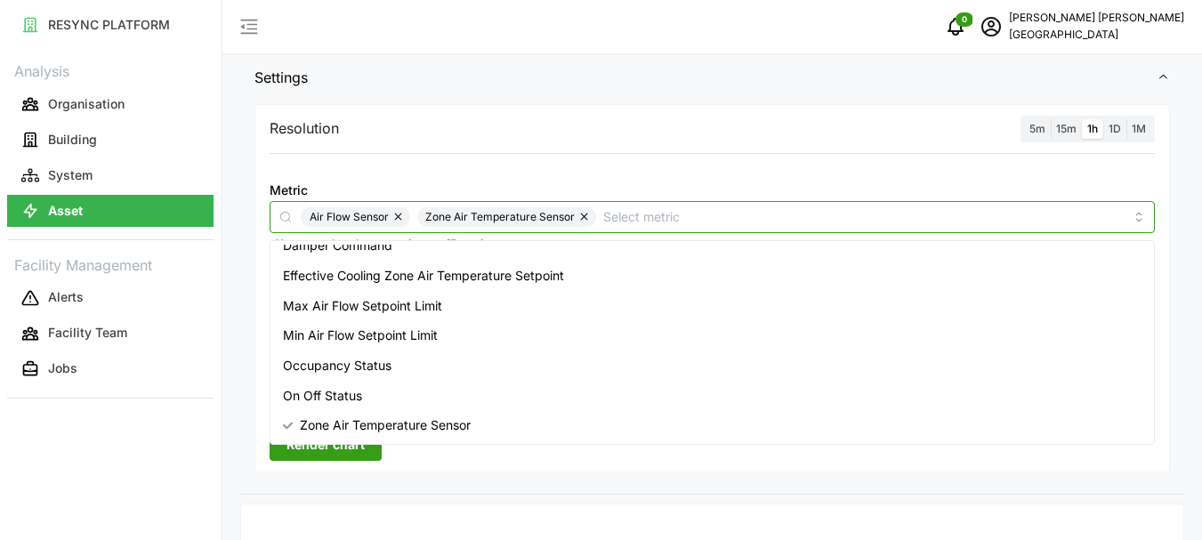
scroll to position [141, 0]
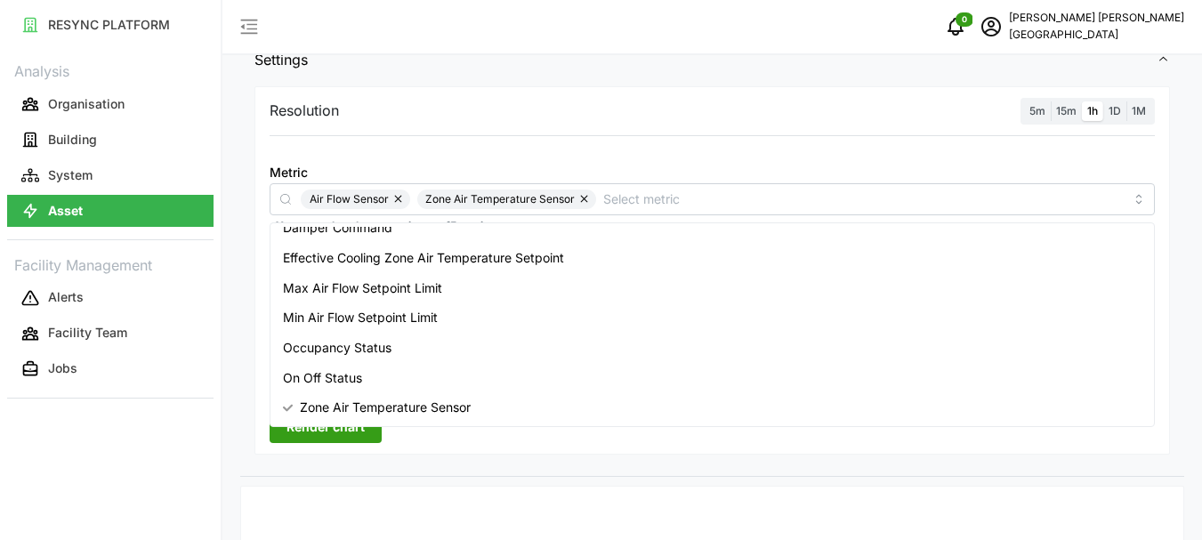
click at [331, 428] on span "Render chart" at bounding box center [325, 427] width 78 height 30
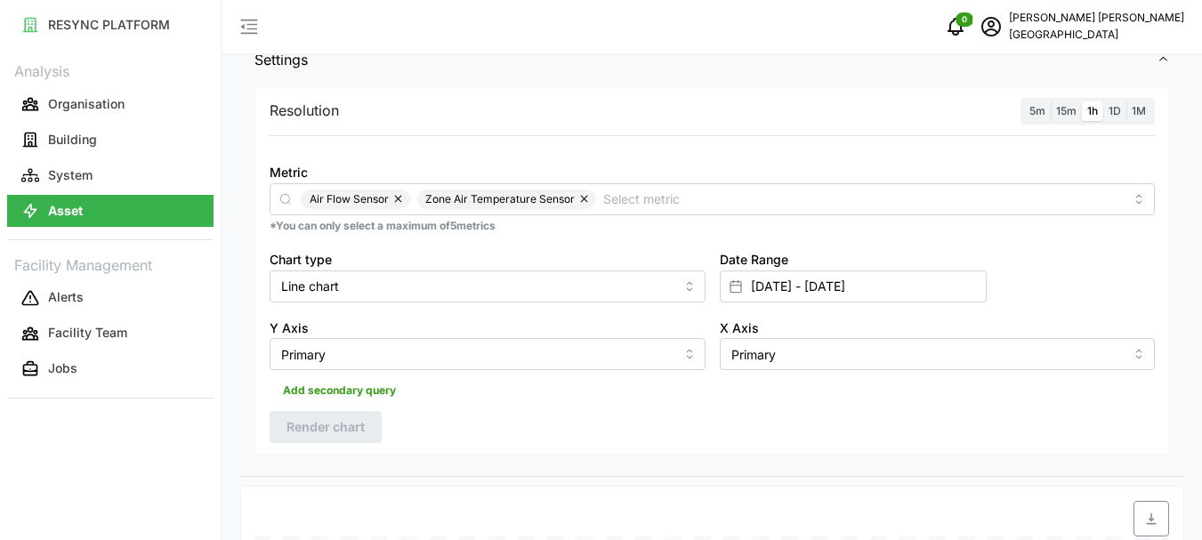
scroll to position [532, 0]
